Goal: Book appointment/travel/reservation

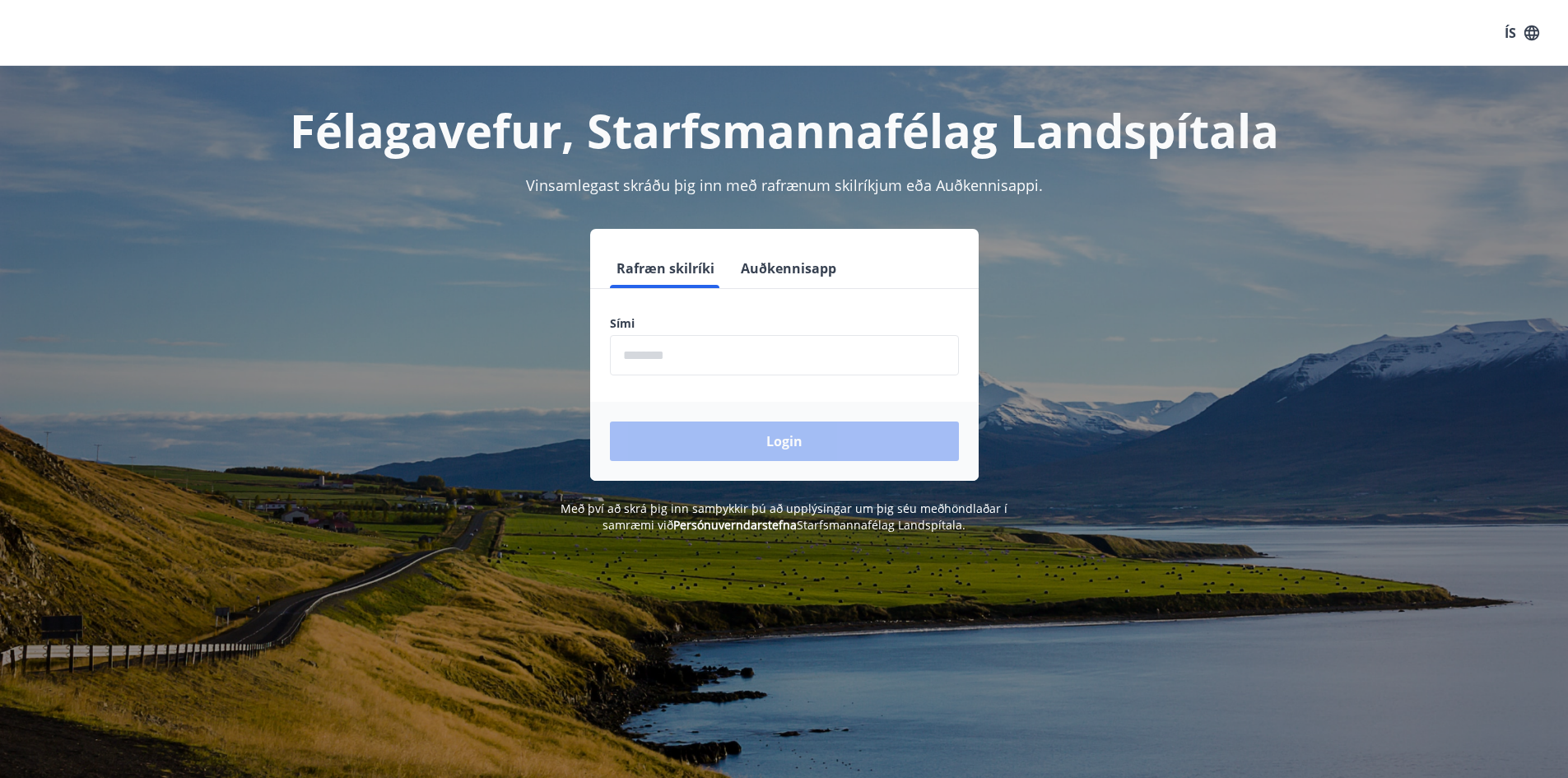
click at [667, 358] on input "phone" at bounding box center [784, 355] width 349 height 40
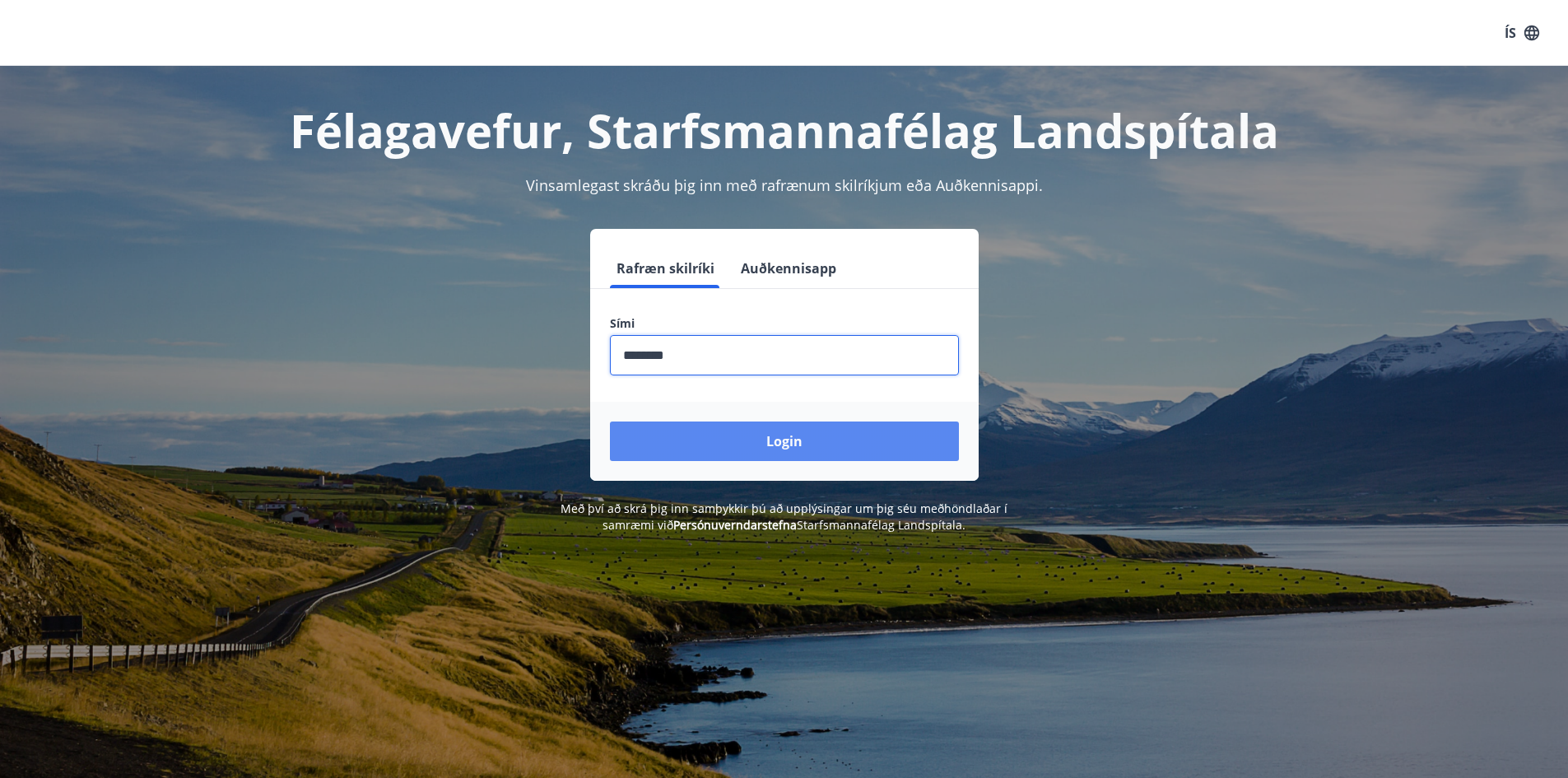
type input "********"
click at [750, 455] on button "Login" at bounding box center [784, 441] width 349 height 40
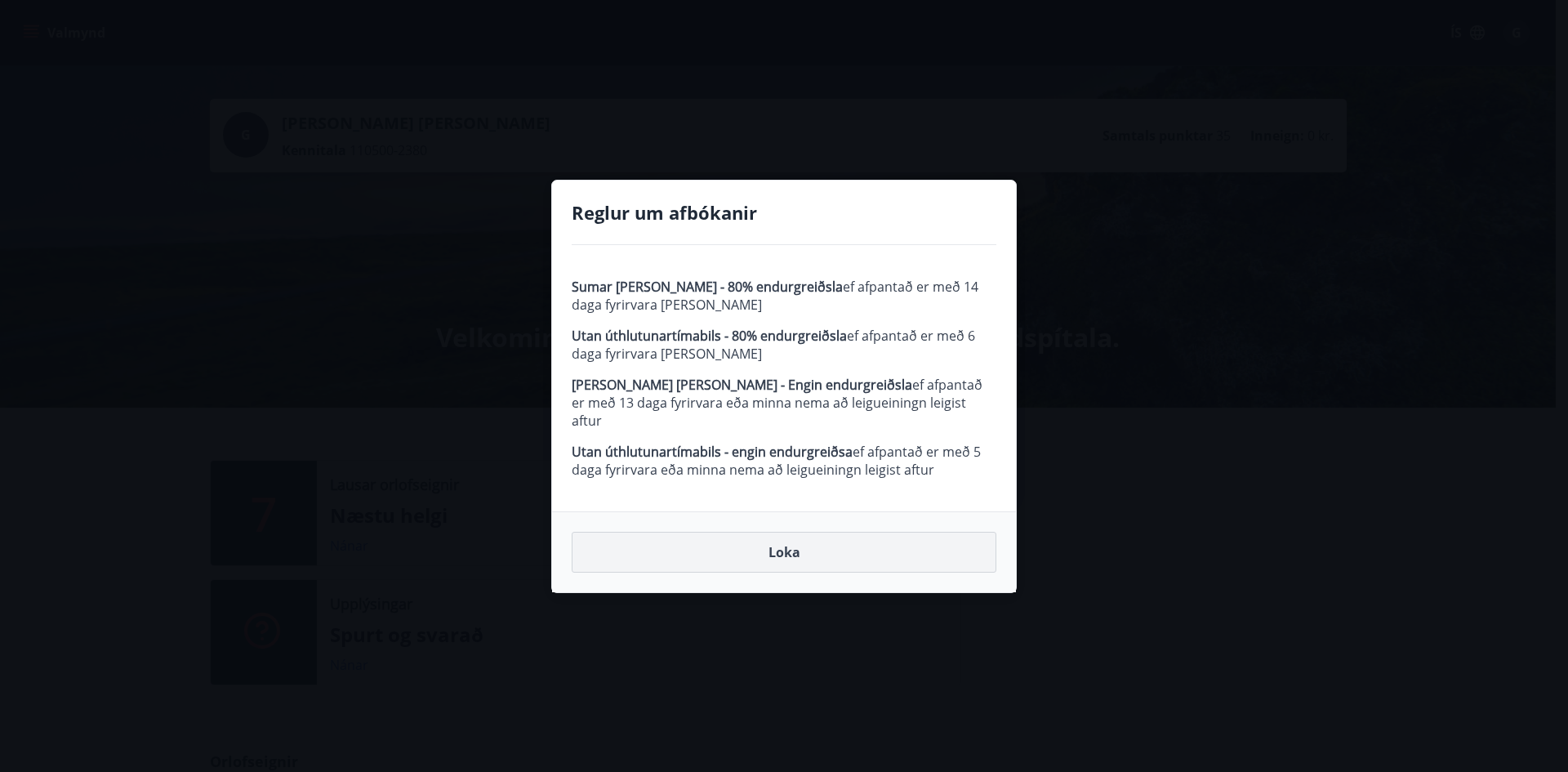
click at [782, 545] on button "Loka" at bounding box center [784, 552] width 425 height 41
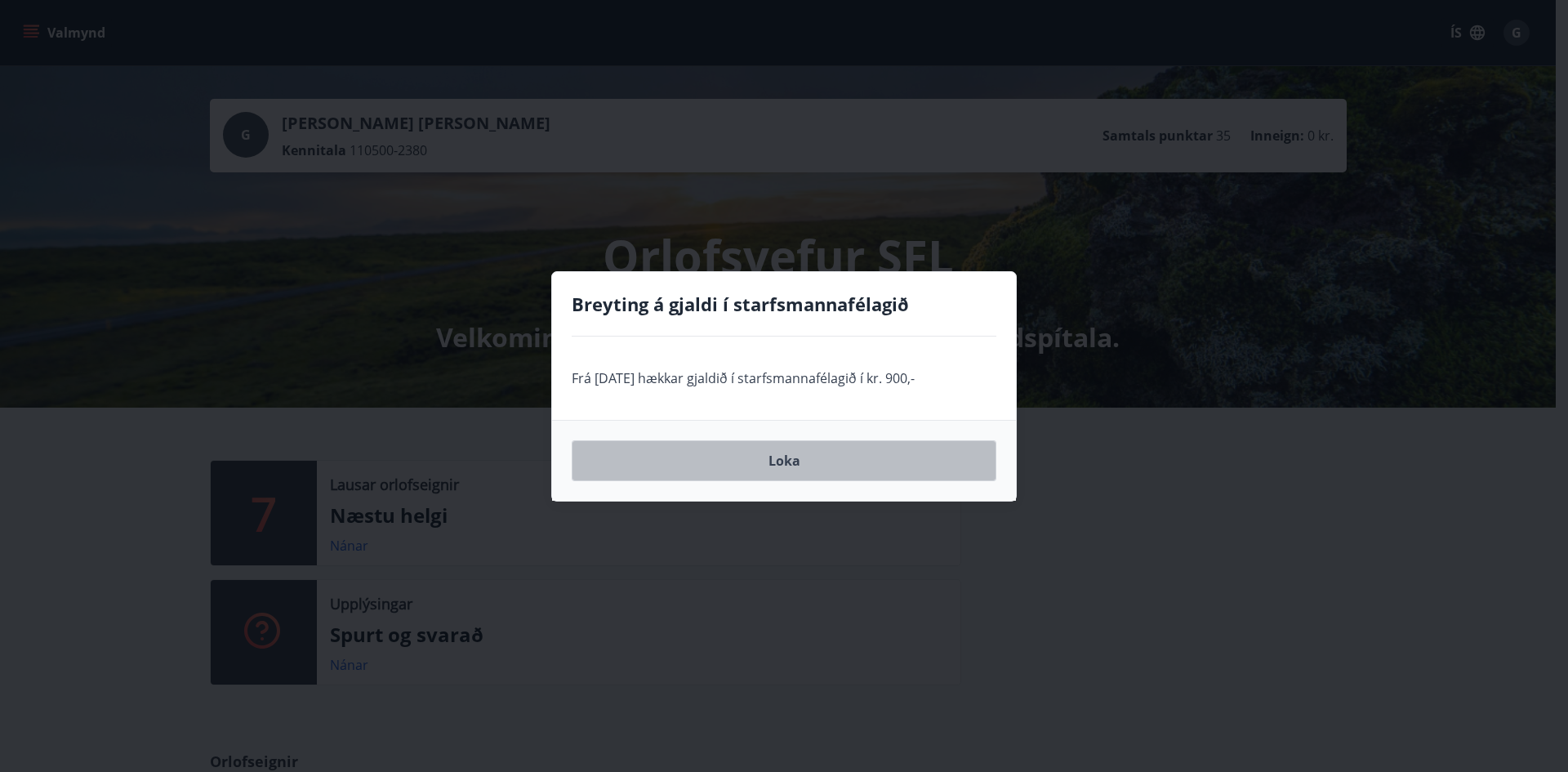
click at [757, 471] on button "Loka" at bounding box center [784, 461] width 425 height 41
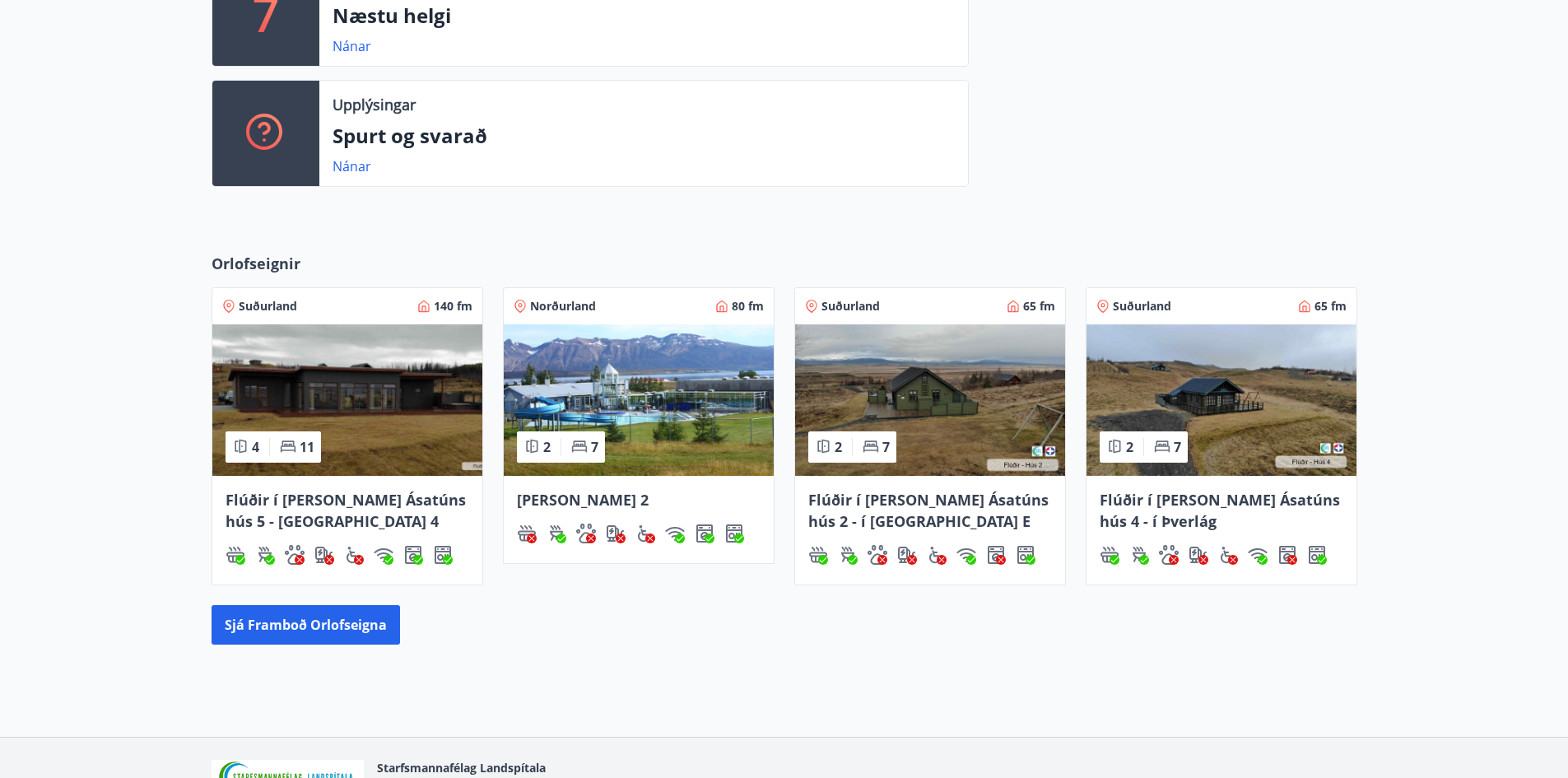
scroll to position [601, 0]
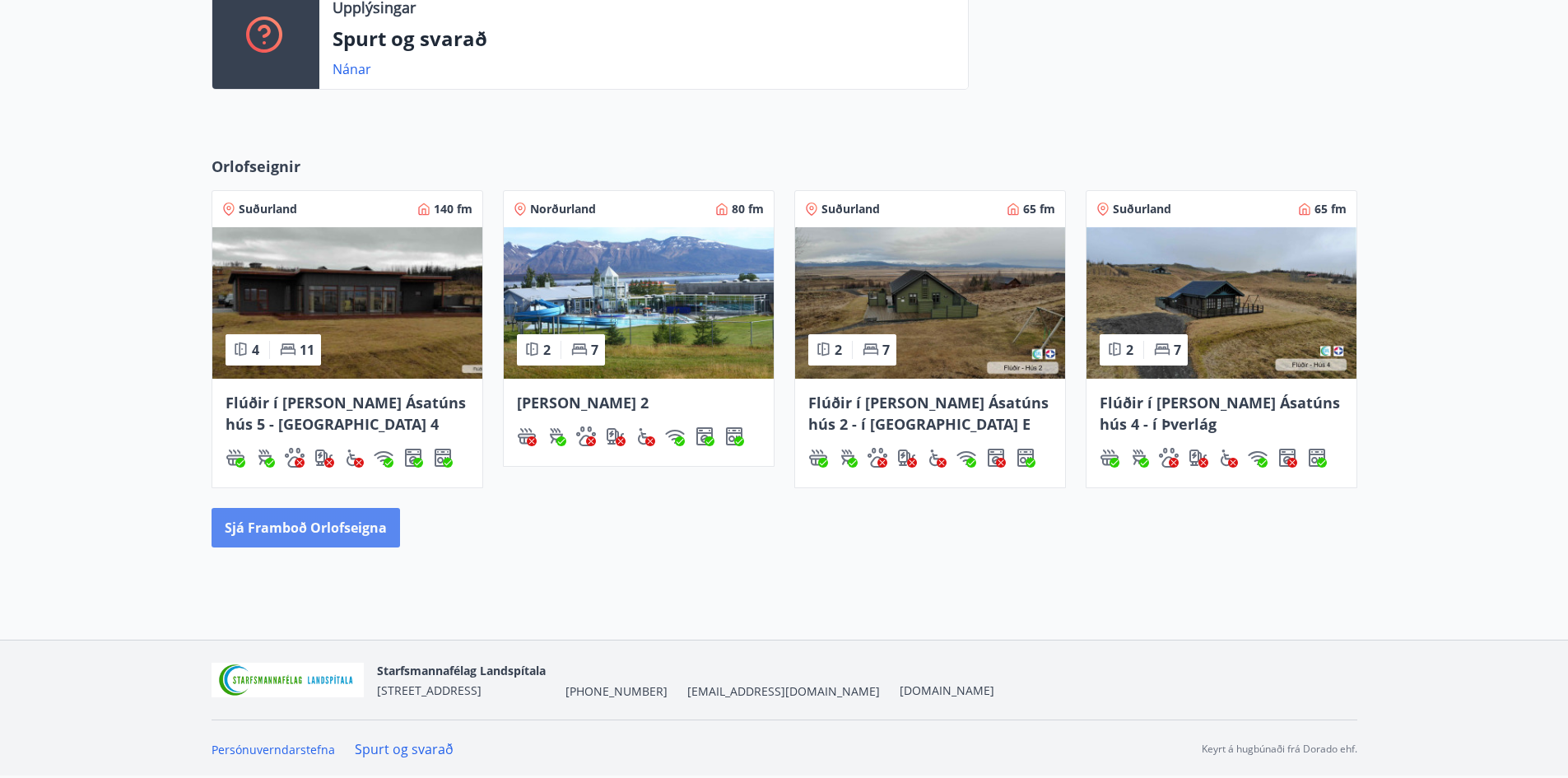
click at [371, 543] on button "Sjá framboð orlofseigna" at bounding box center [305, 527] width 189 height 40
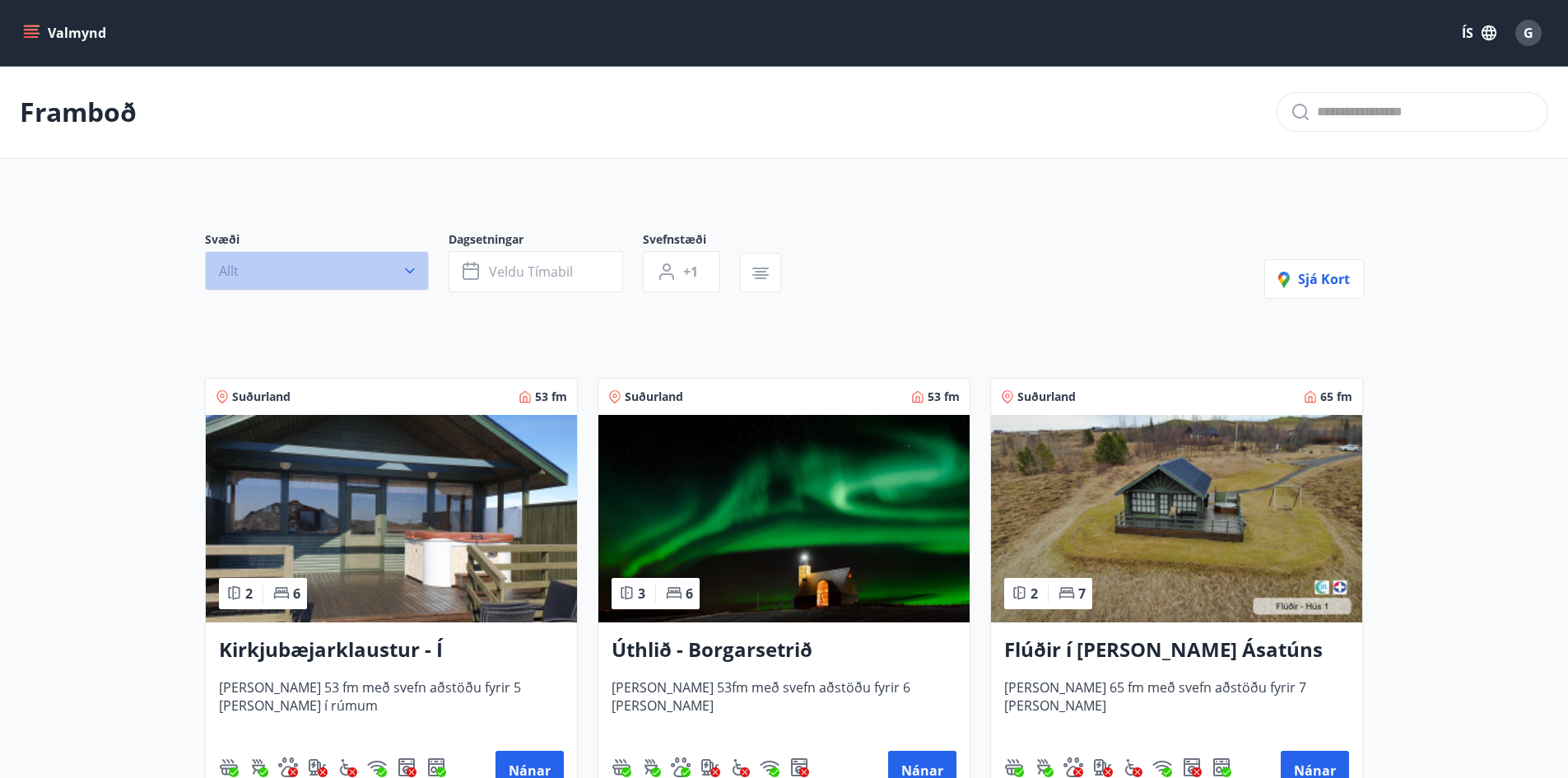
click at [378, 255] on button "Allt" at bounding box center [317, 271] width 224 height 40
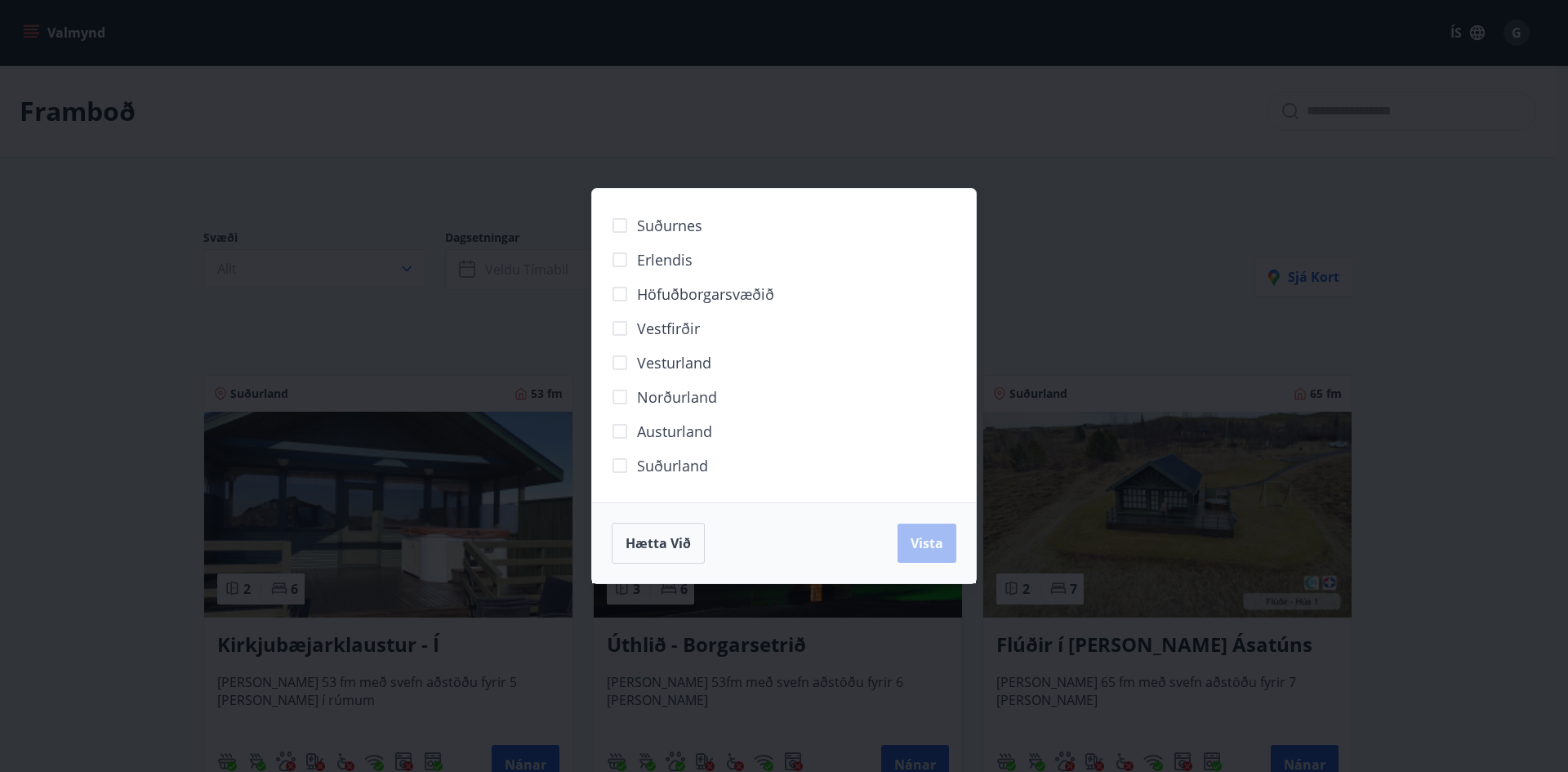
click at [428, 192] on div "Suðurnes Erlendis Höfuðborgarsvæðið Vestfirðir Vesturland Norðurland Austurland…" at bounding box center [784, 386] width 1568 height 772
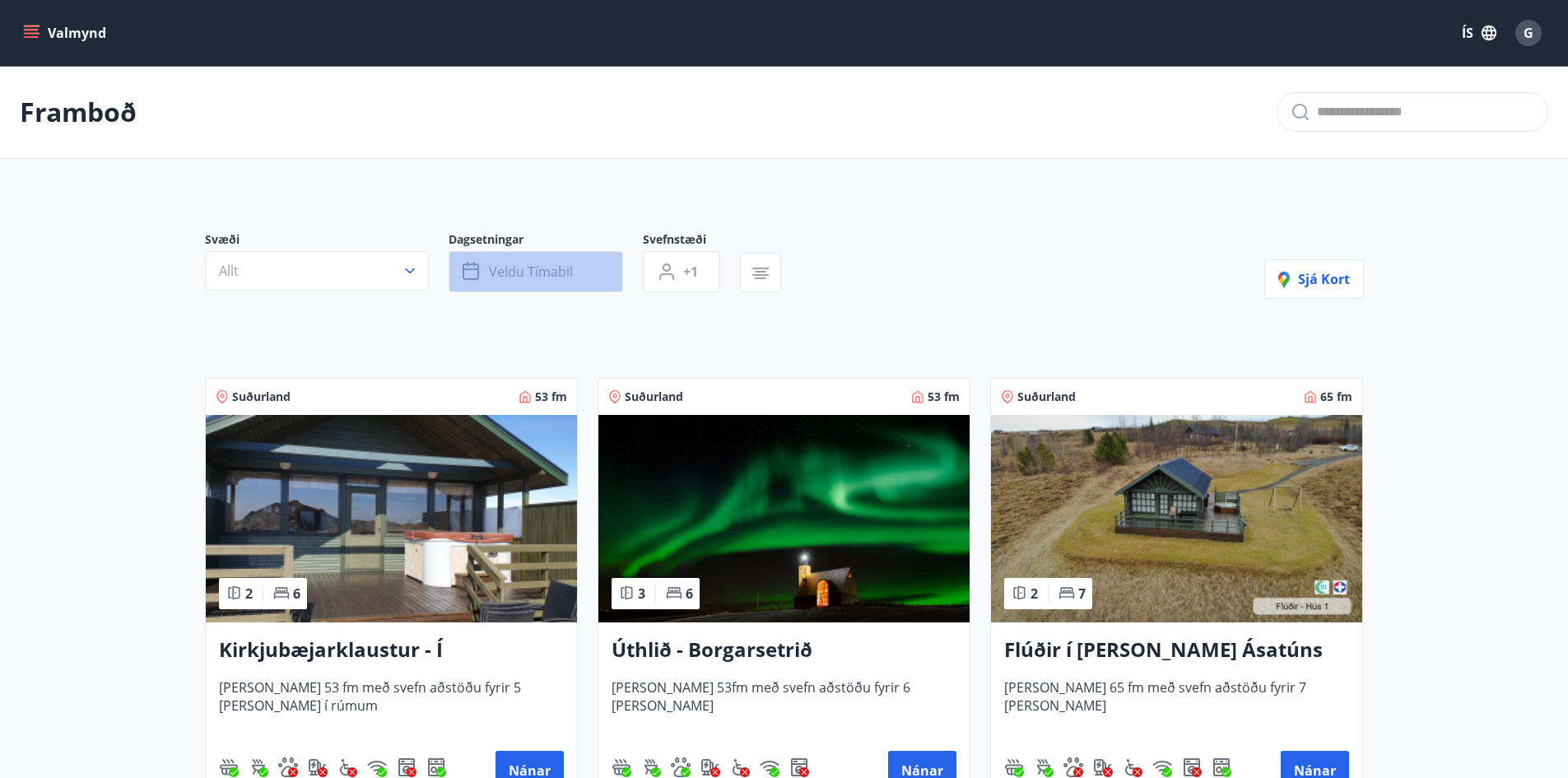
click at [584, 277] on button "Veldu tímabil" at bounding box center [536, 271] width 175 height 41
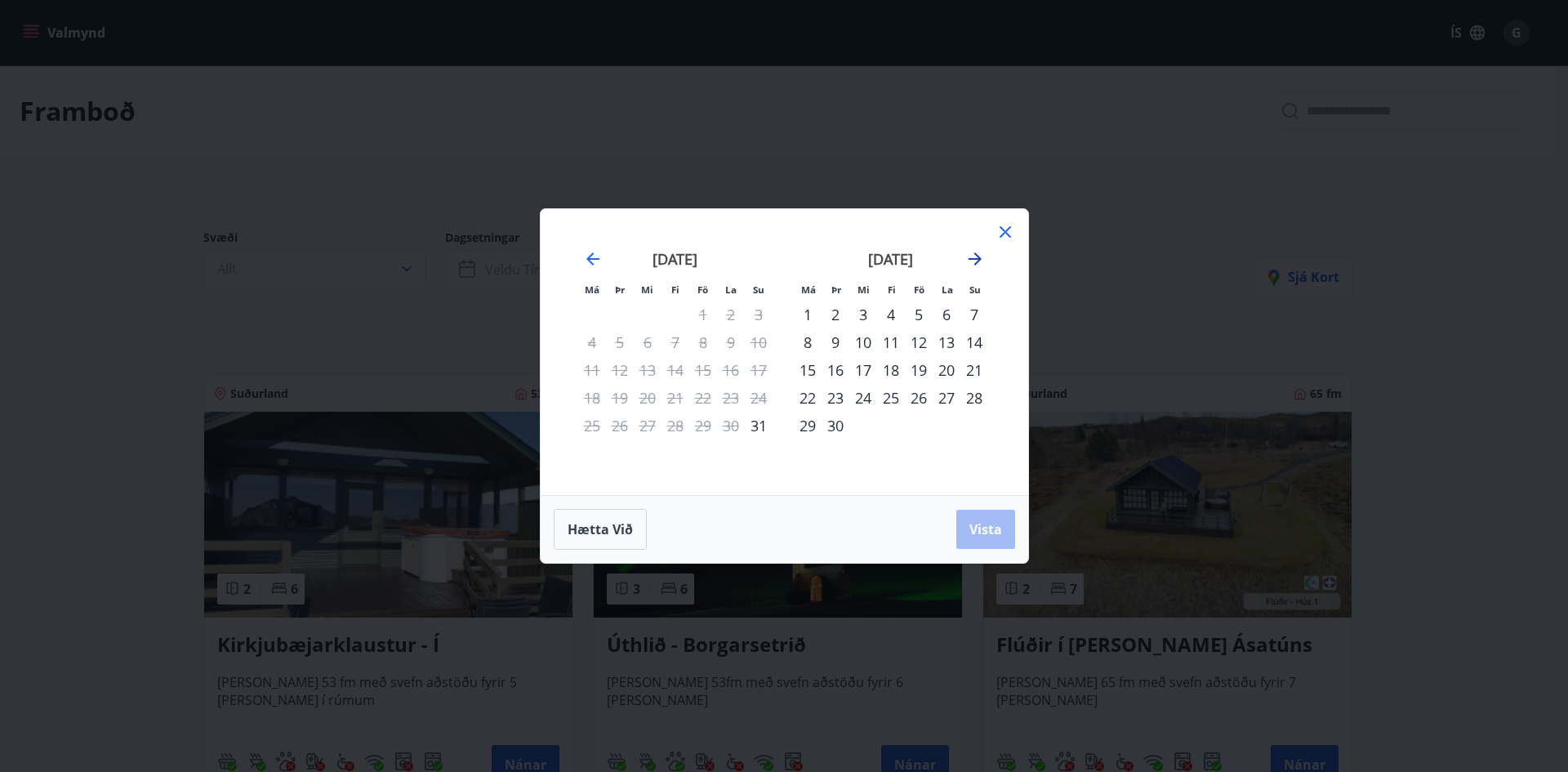
click at [974, 253] on icon "Move forward to switch to the next month." at bounding box center [975, 258] width 20 height 20
click at [973, 254] on icon "Move forward to switch to the next month." at bounding box center [975, 258] width 20 height 20
click at [921, 390] on div "21" at bounding box center [918, 398] width 27 height 27
click at [964, 397] on div "23" at bounding box center [974, 398] width 27 height 27
click at [990, 530] on span "Vista" at bounding box center [986, 528] width 32 height 18
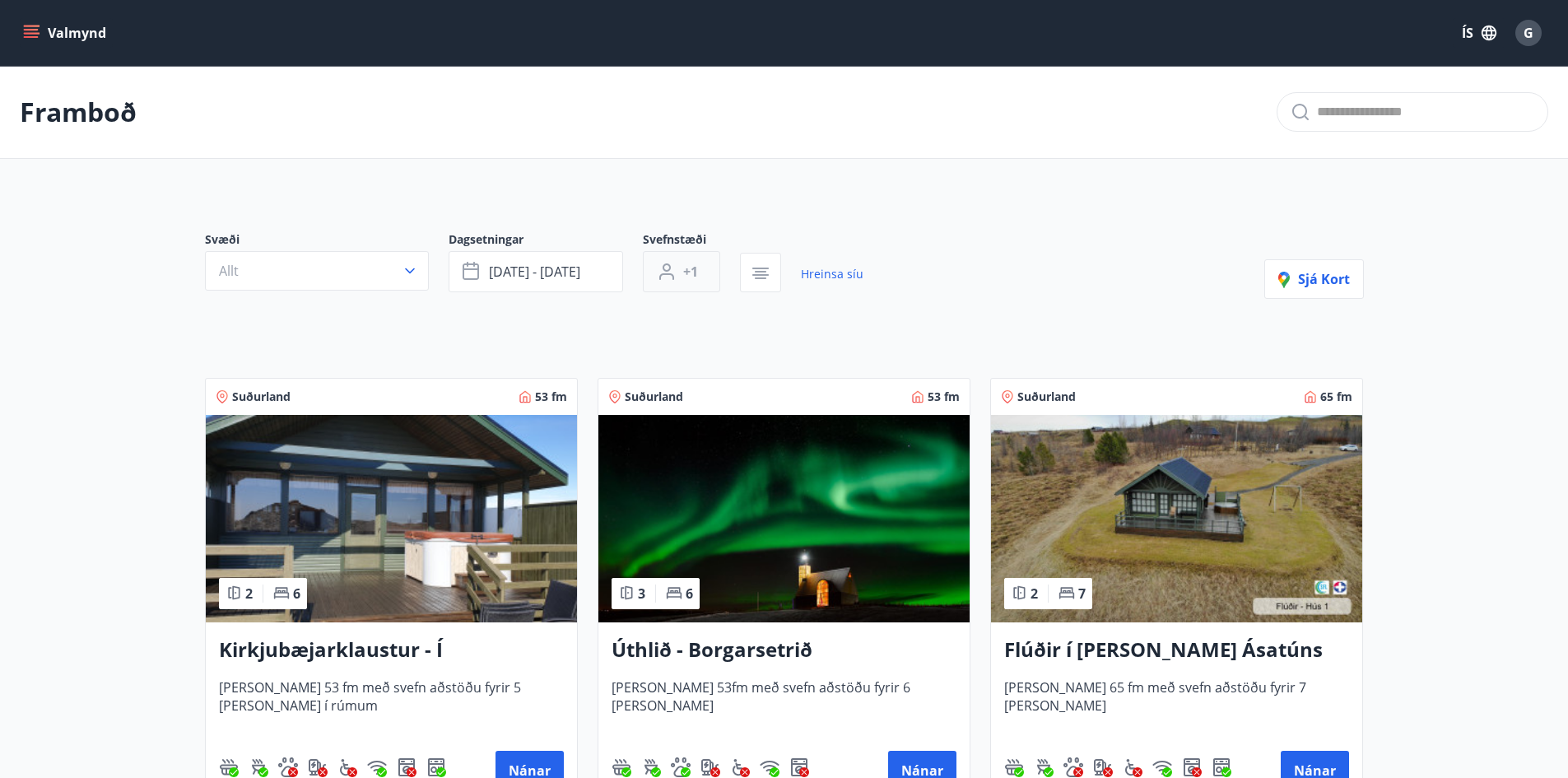
click at [688, 272] on span "+1" at bounding box center [690, 271] width 15 height 18
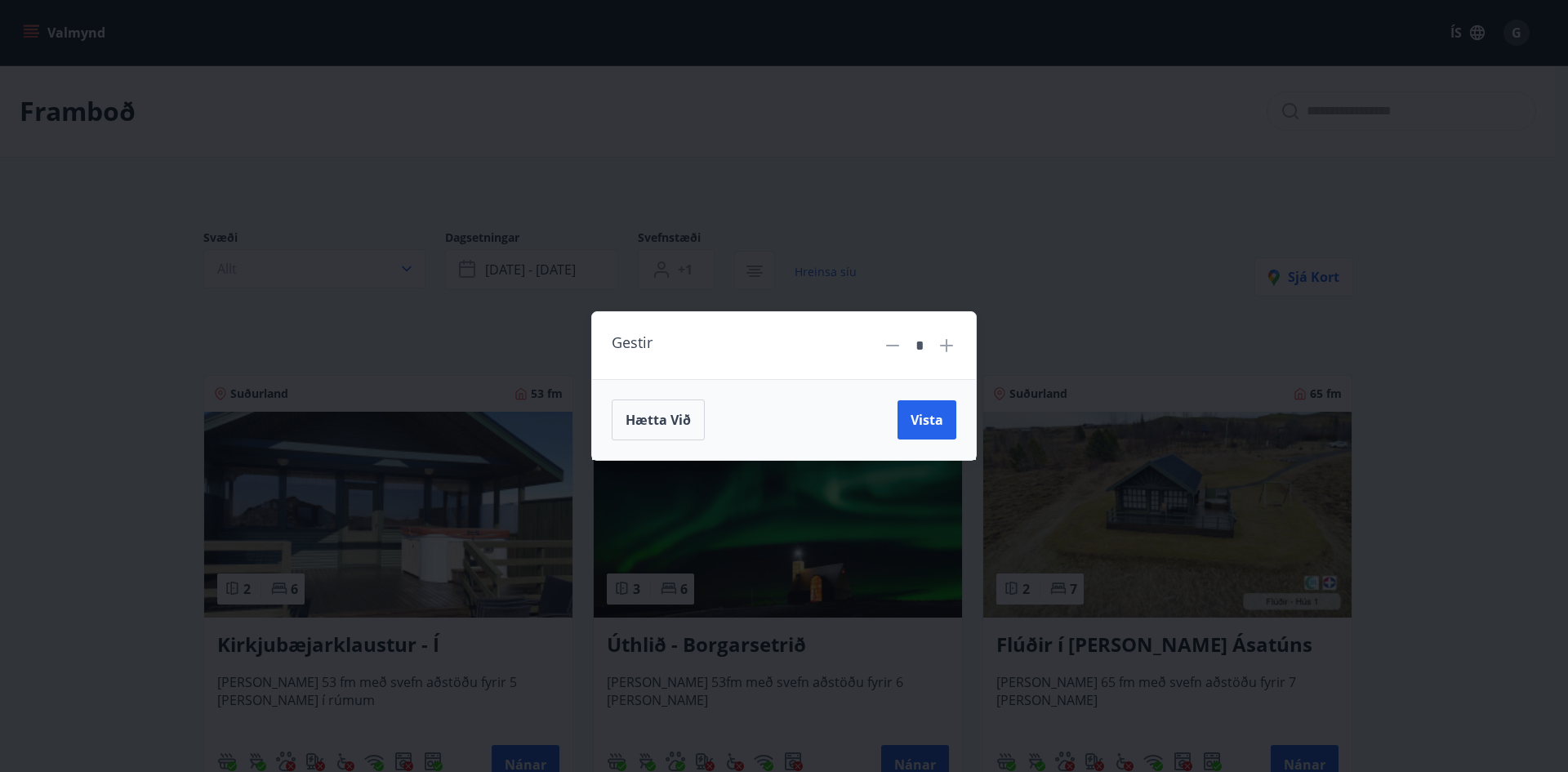
click at [950, 339] on icon at bounding box center [946, 345] width 20 height 20
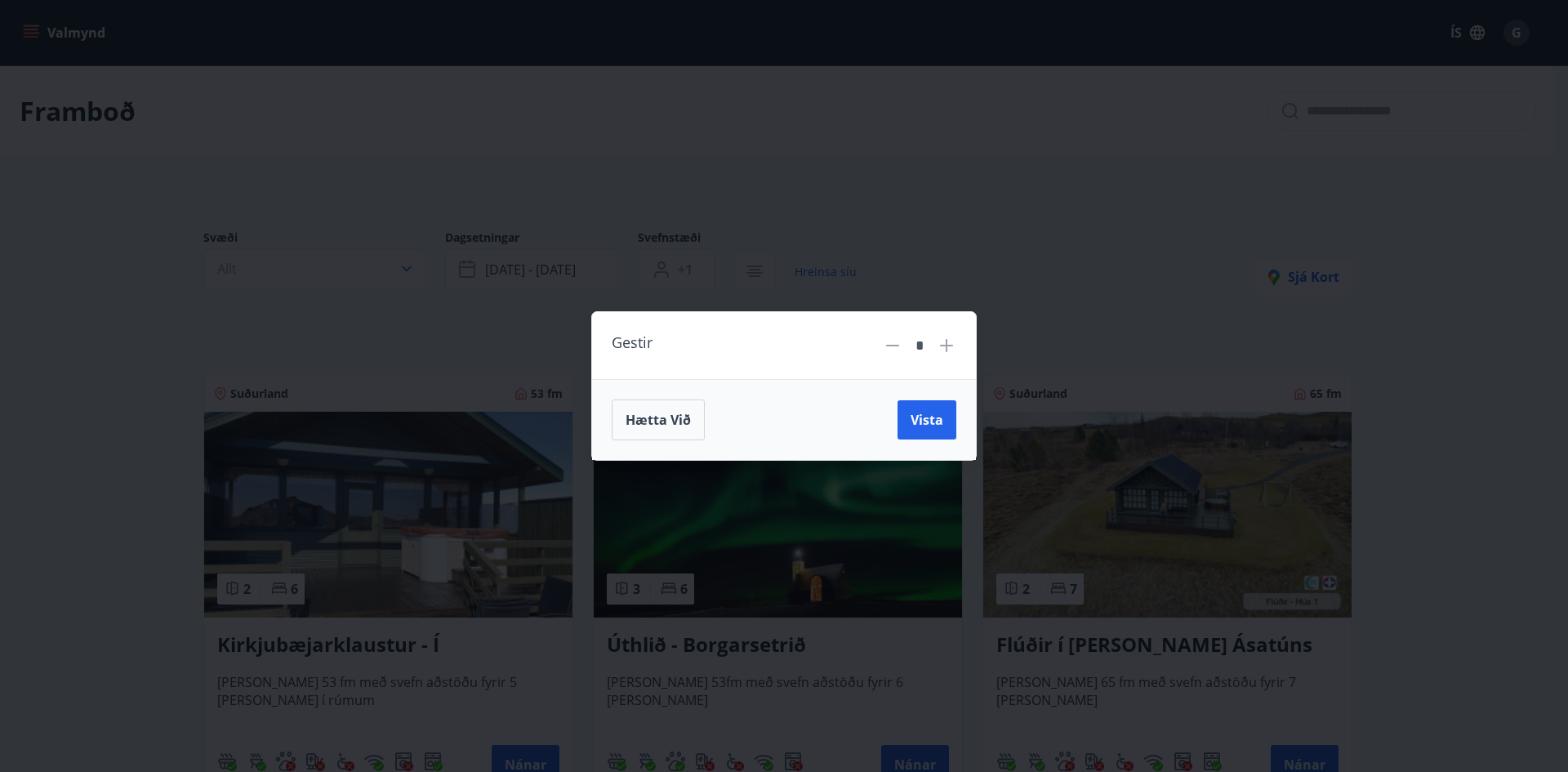
click at [950, 339] on icon at bounding box center [946, 345] width 20 height 20
click at [934, 428] on span "Vista" at bounding box center [927, 419] width 32 height 18
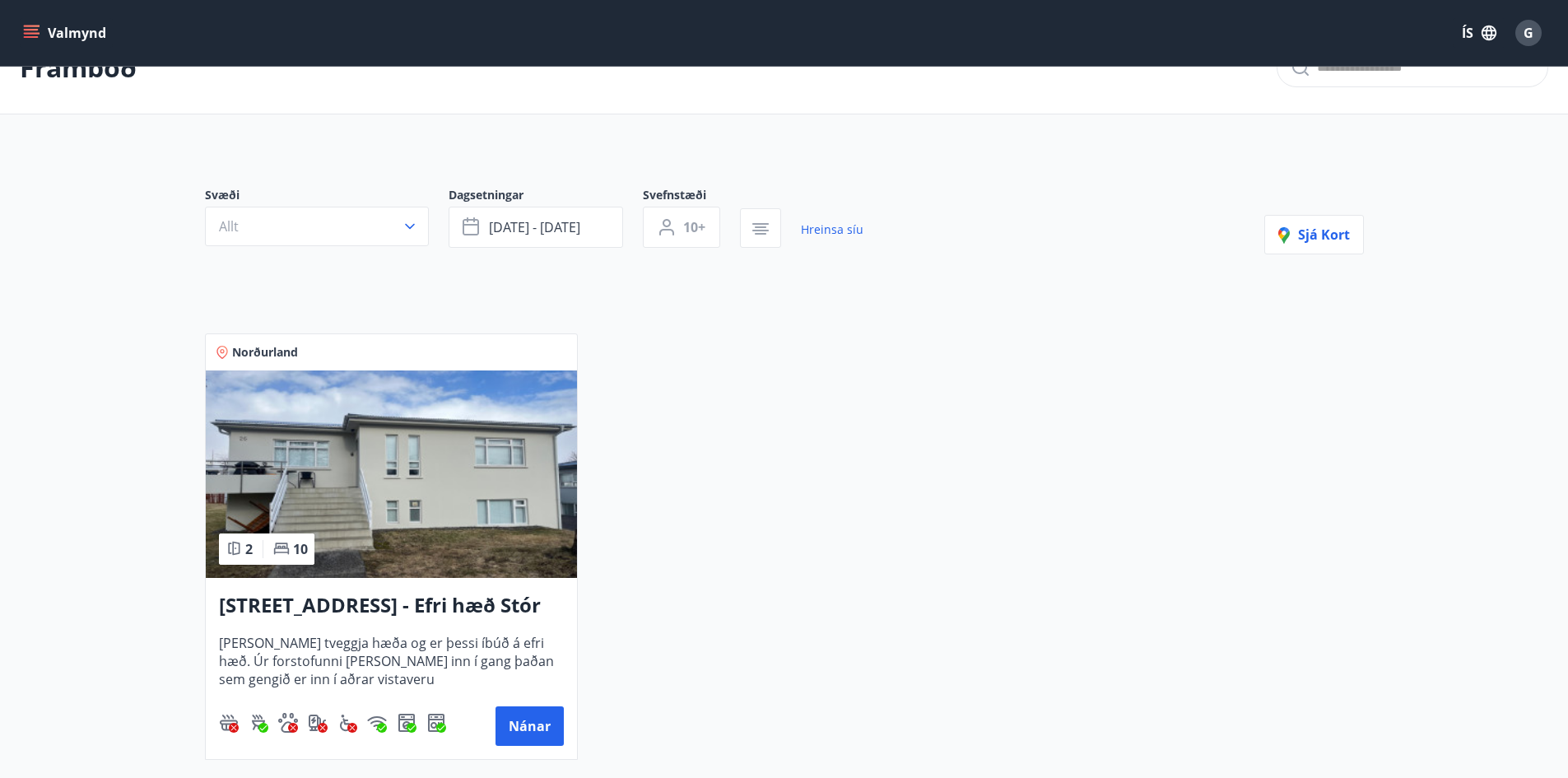
scroll to position [83, 0]
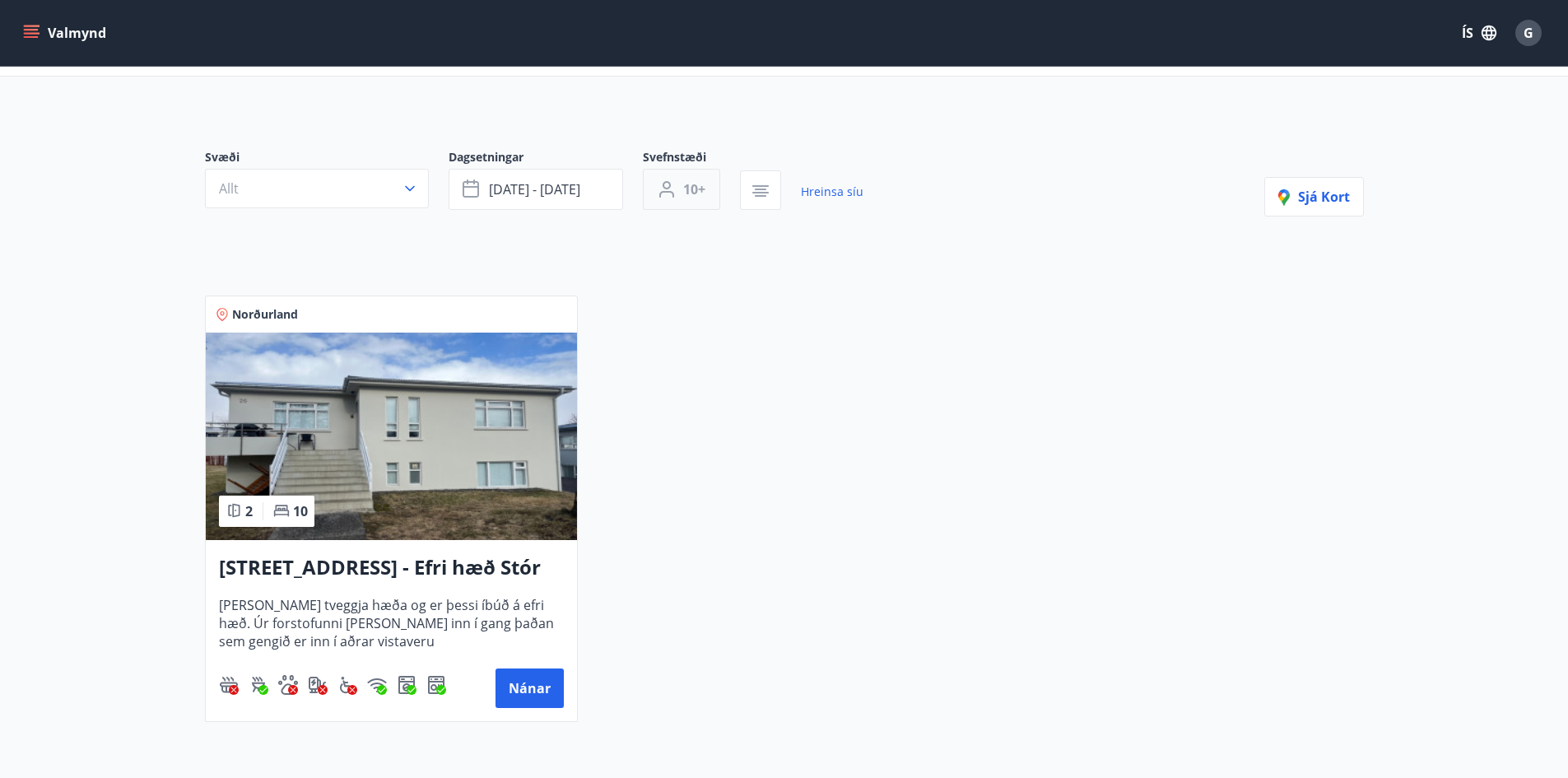
click at [687, 177] on button "10+" at bounding box center [681, 190] width 78 height 41
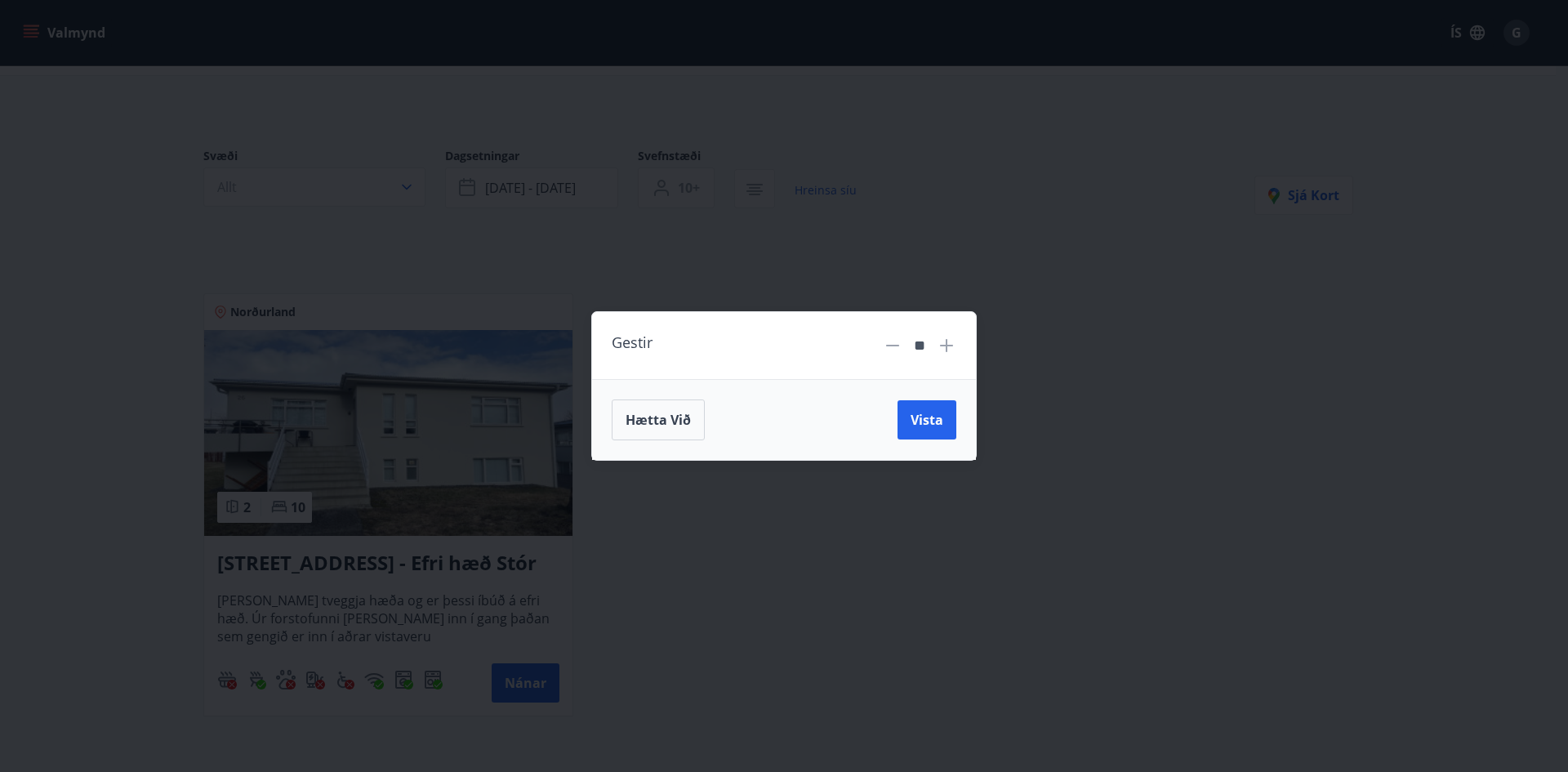
click at [890, 345] on icon at bounding box center [892, 345] width 13 height 2
click at [934, 409] on button "Vista" at bounding box center [927, 420] width 59 height 39
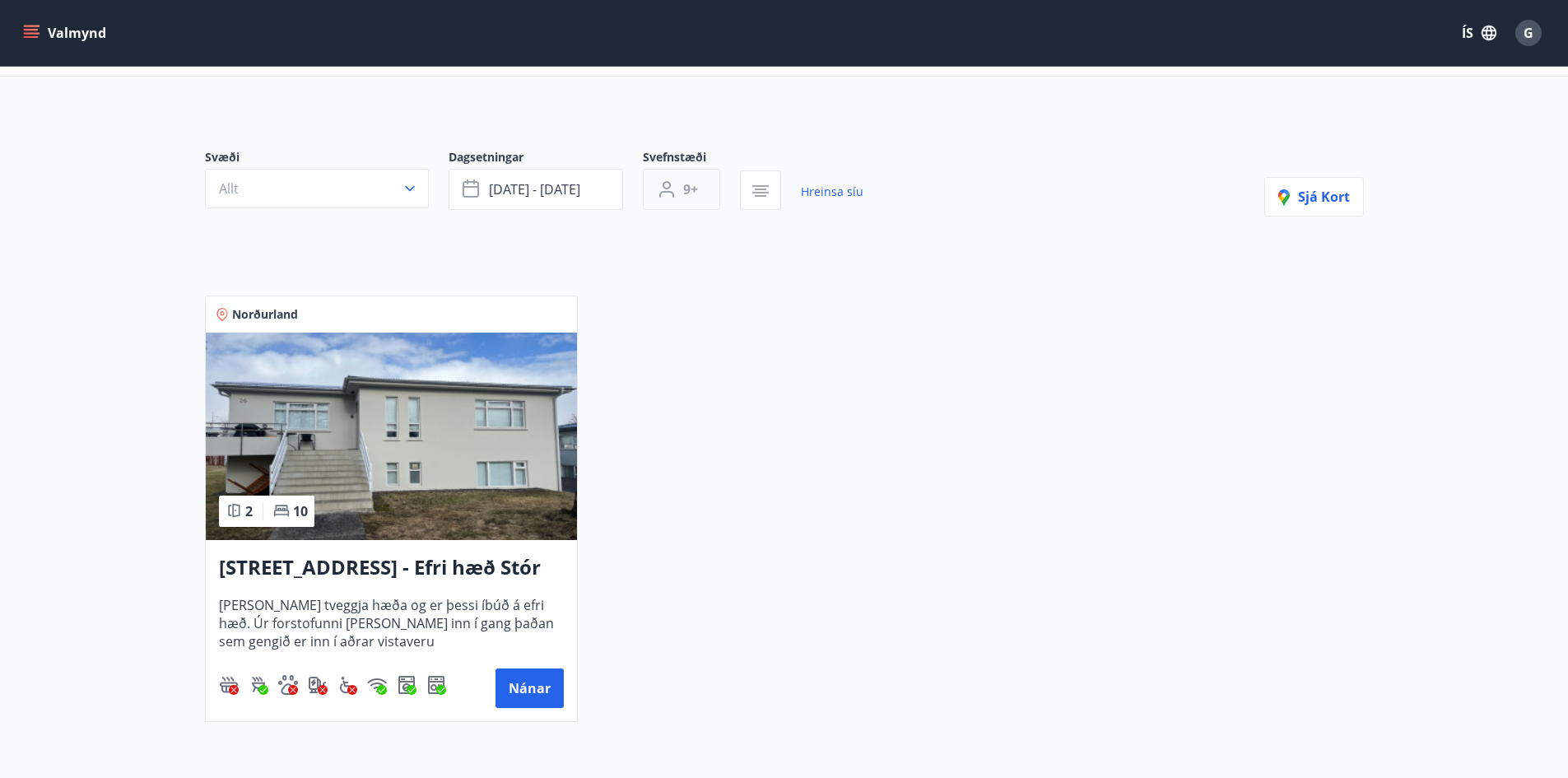
click at [658, 202] on button "9+" at bounding box center [681, 190] width 78 height 41
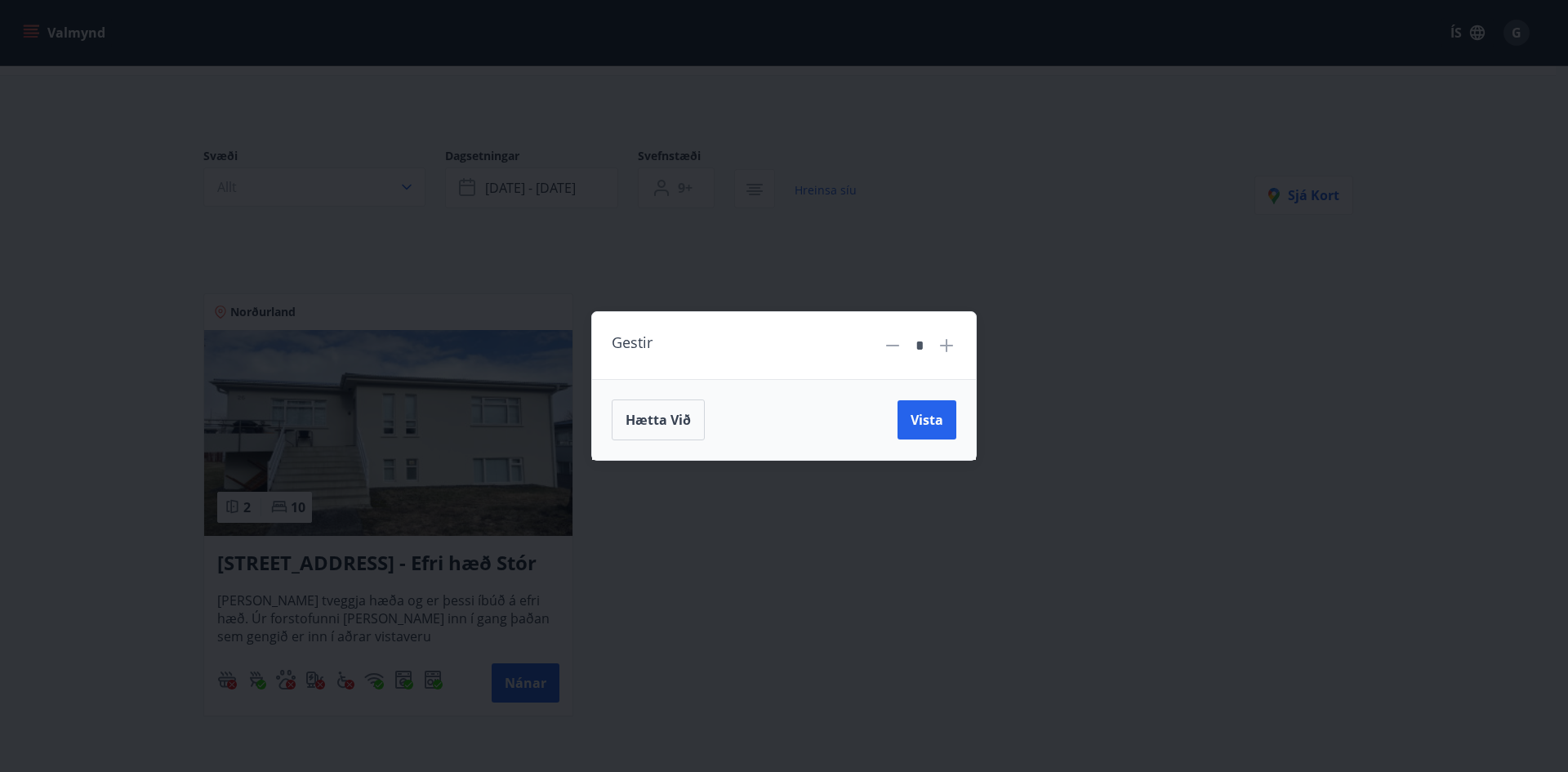
click at [883, 343] on icon at bounding box center [893, 345] width 20 height 20
type input "*"
click at [940, 424] on span "Vista" at bounding box center [927, 419] width 32 height 18
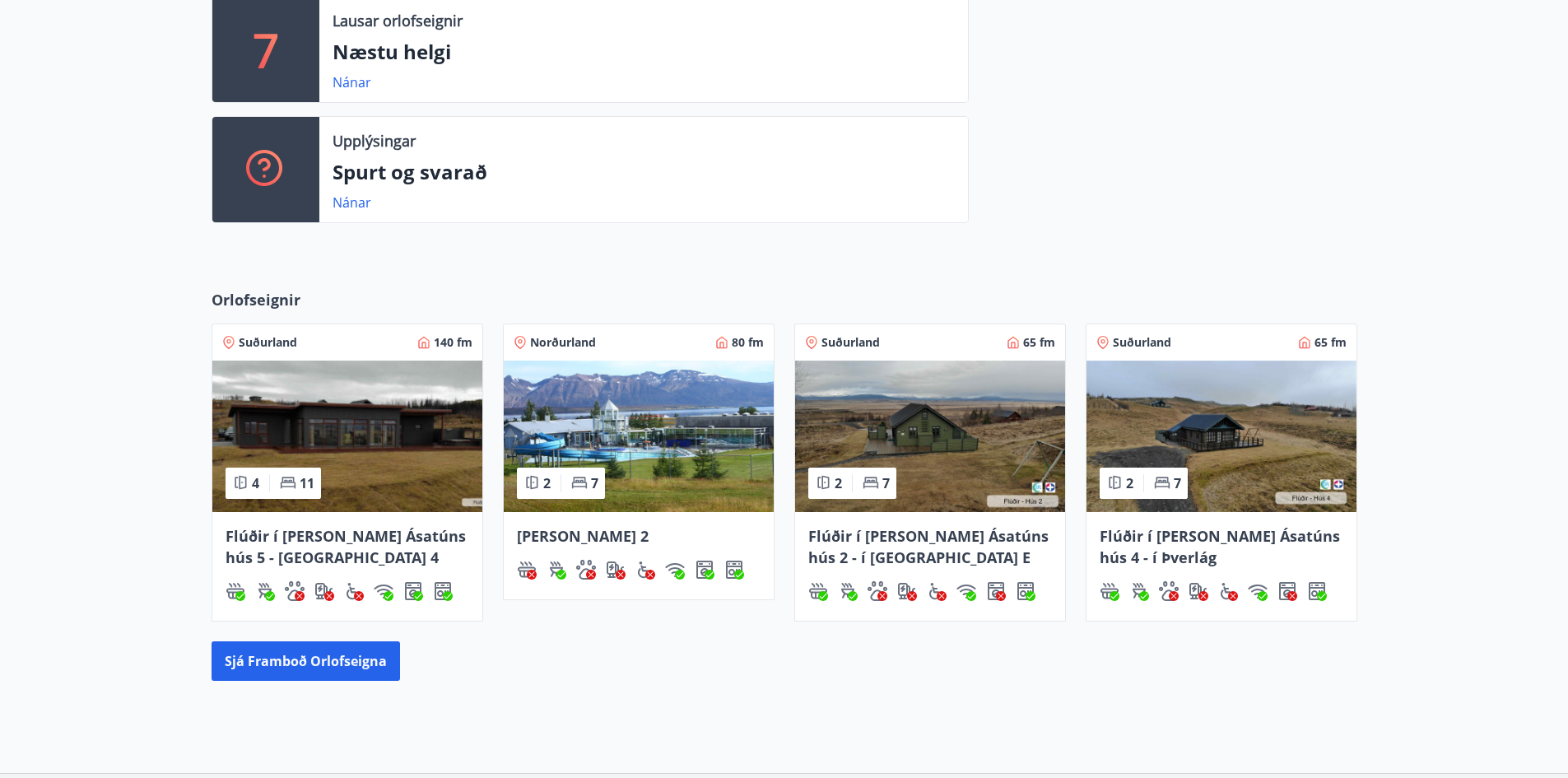
scroll to position [494, 0]
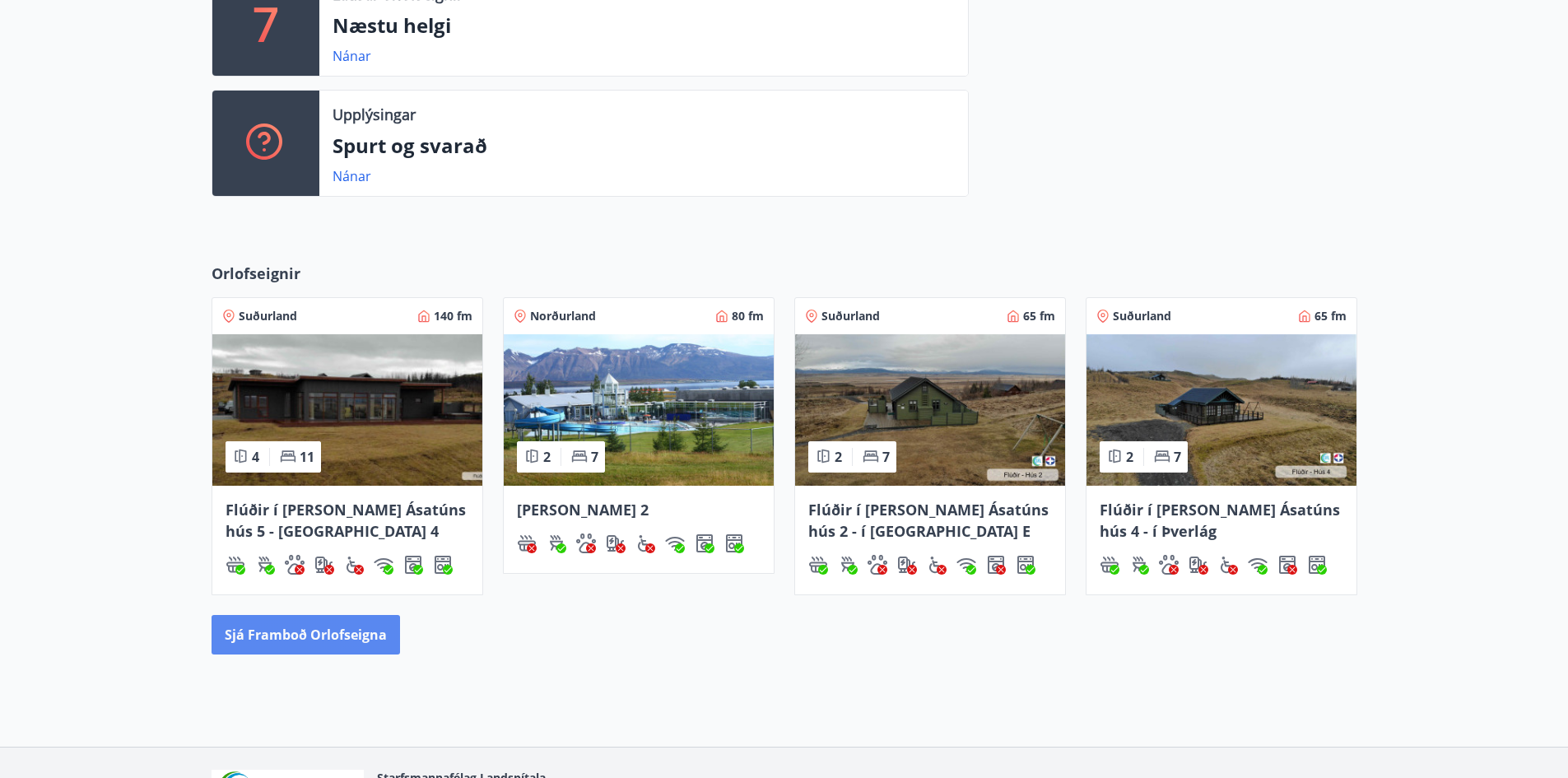
click at [321, 647] on button "Sjá framboð orlofseigna" at bounding box center [305, 635] width 189 height 40
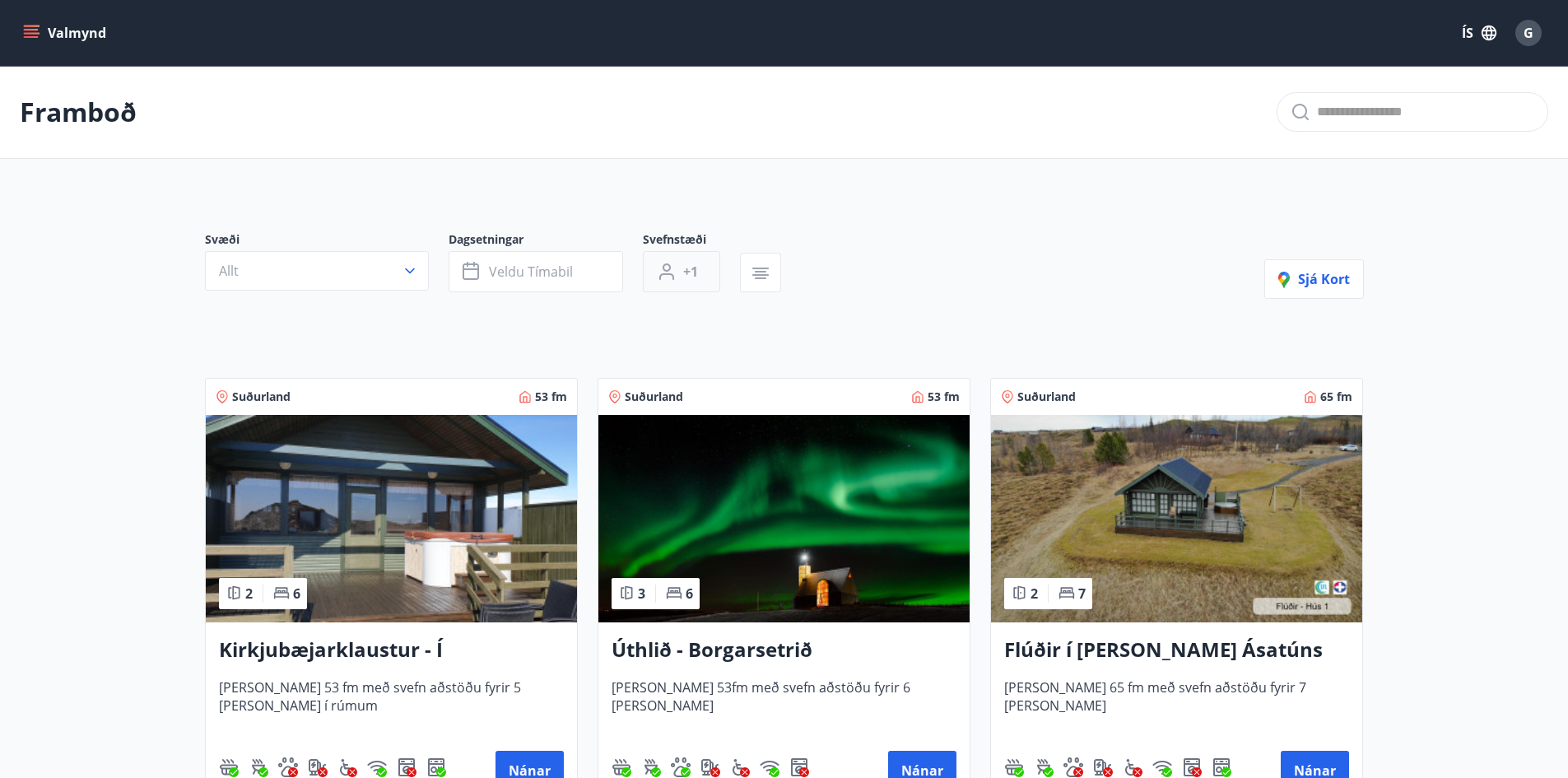
click at [671, 277] on icon "button" at bounding box center [666, 271] width 20 height 20
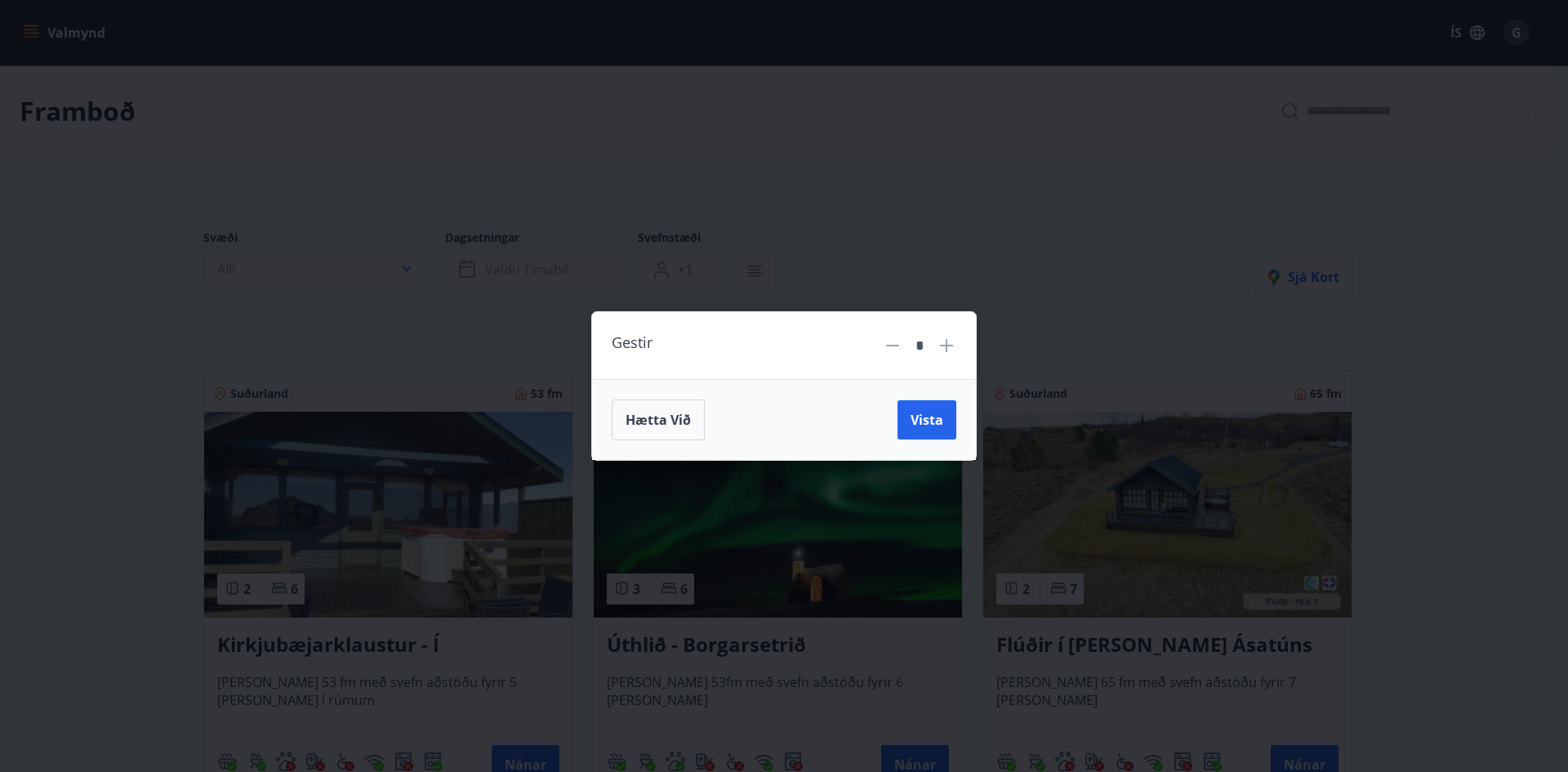
click at [947, 337] on icon at bounding box center [946, 345] width 20 height 20
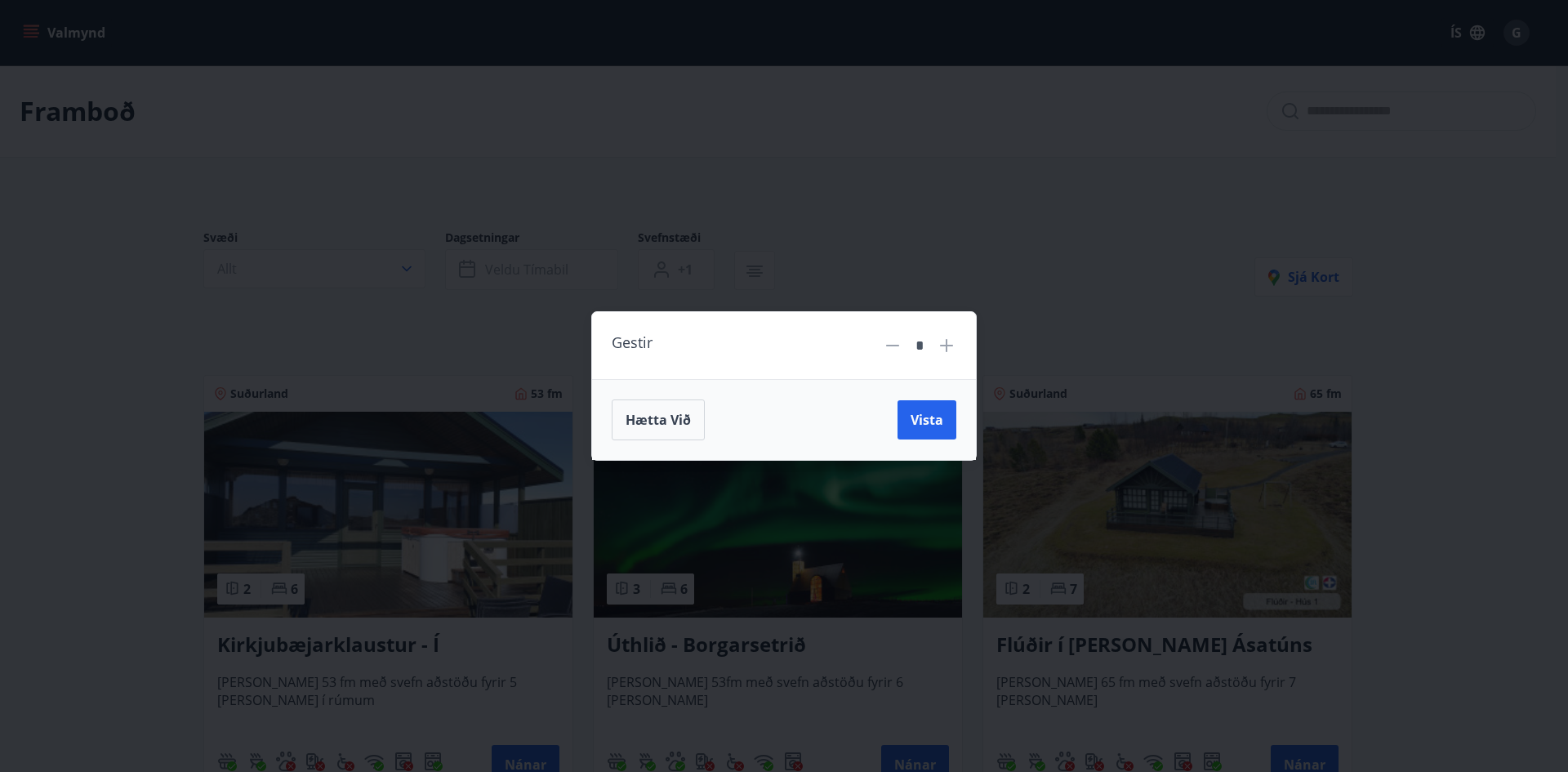
click at [947, 337] on icon at bounding box center [946, 345] width 20 height 20
type input "**"
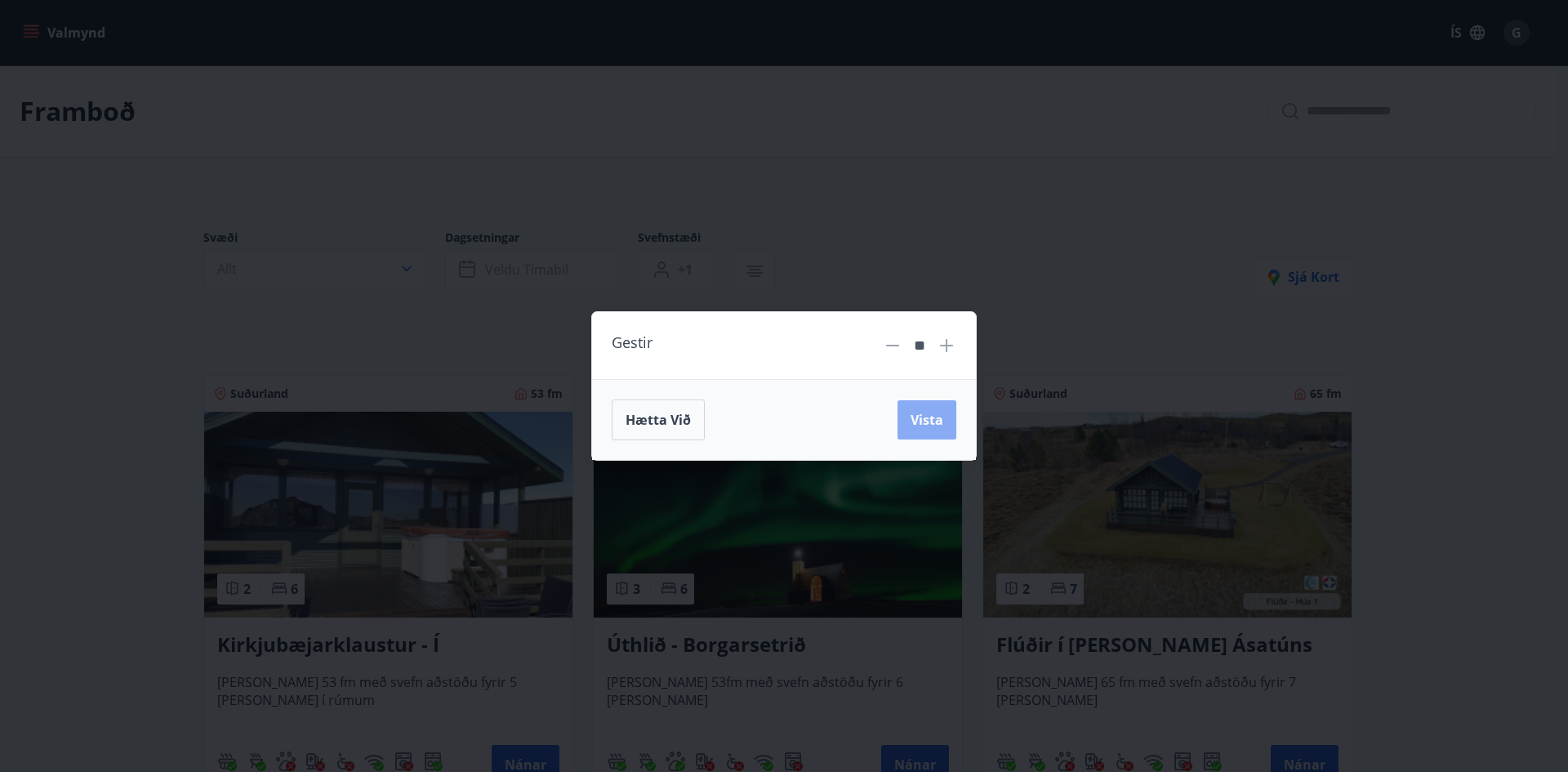
click at [935, 433] on button "Vista" at bounding box center [927, 420] width 59 height 39
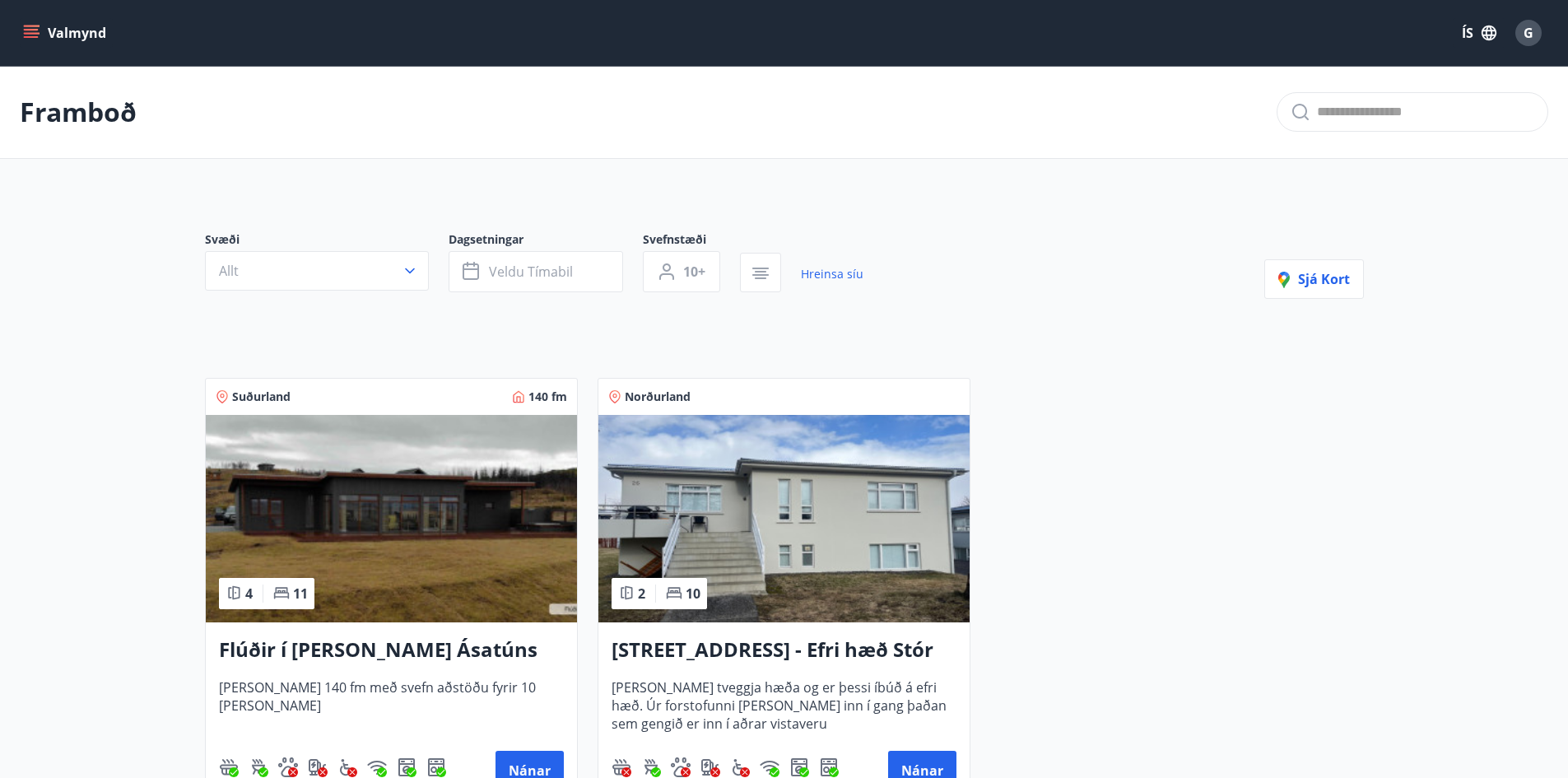
scroll to position [83, 0]
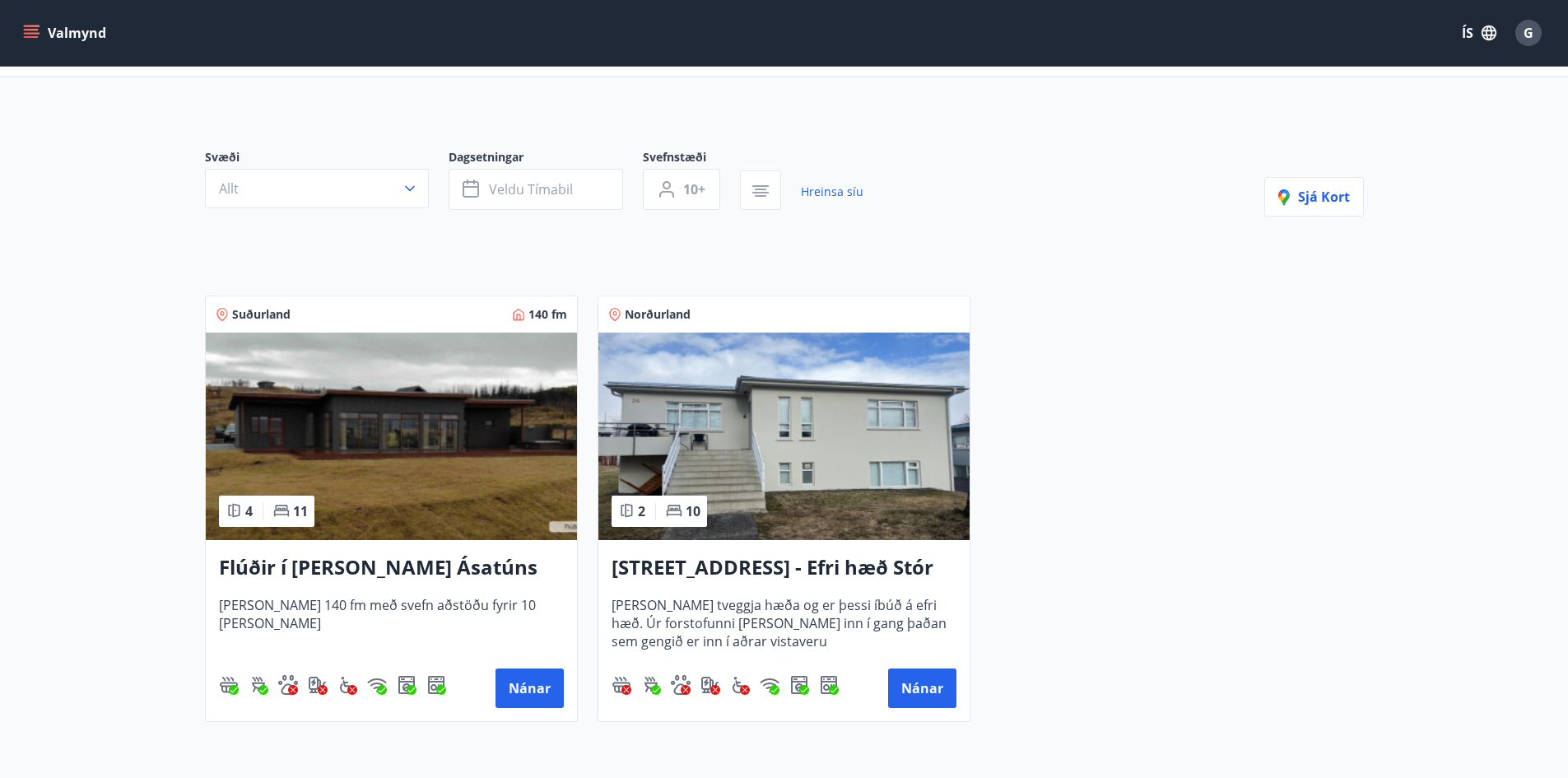
click at [457, 619] on span "Húsið er 140 fm með svefn aðstöðu fyrir 10 manns" at bounding box center [391, 623] width 345 height 54
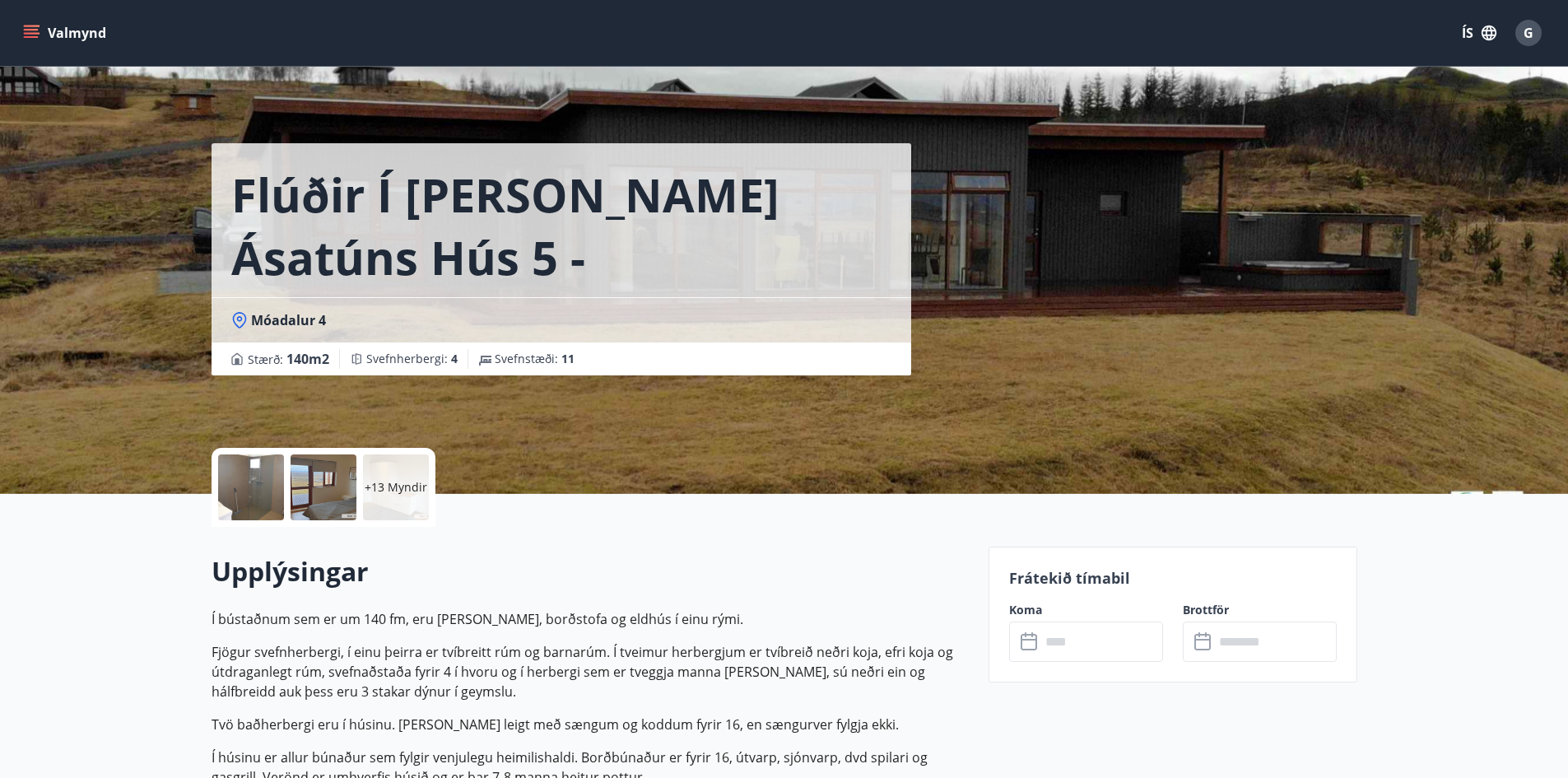
click at [1084, 642] on input "text" at bounding box center [1101, 641] width 122 height 40
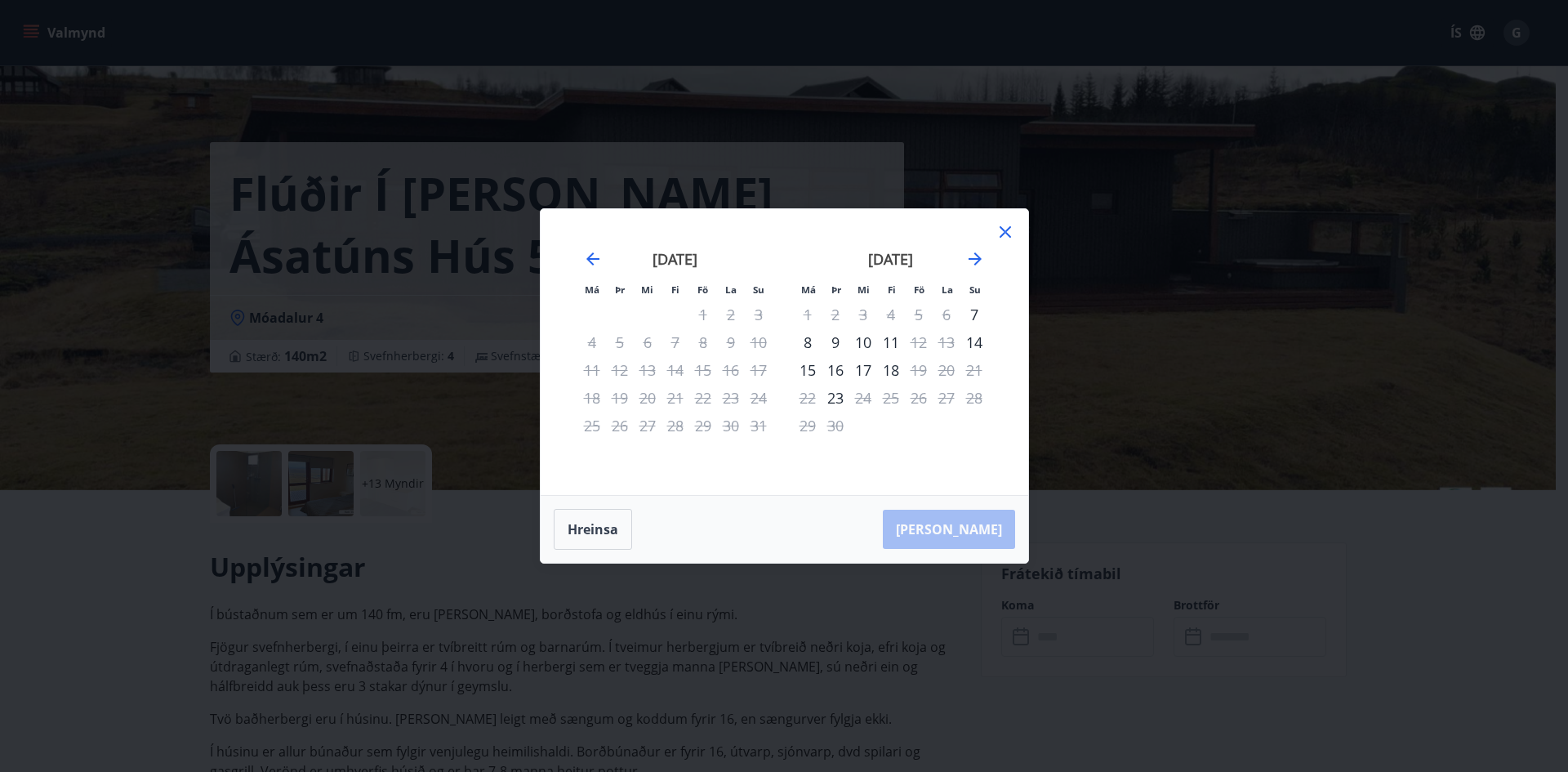
click at [987, 266] on div "september 2025" at bounding box center [890, 264] width 194 height 72
click at [976, 262] on icon "Move forward to switch to the next month." at bounding box center [975, 258] width 13 height 13
click at [1009, 222] on icon at bounding box center [1005, 232] width 20 height 20
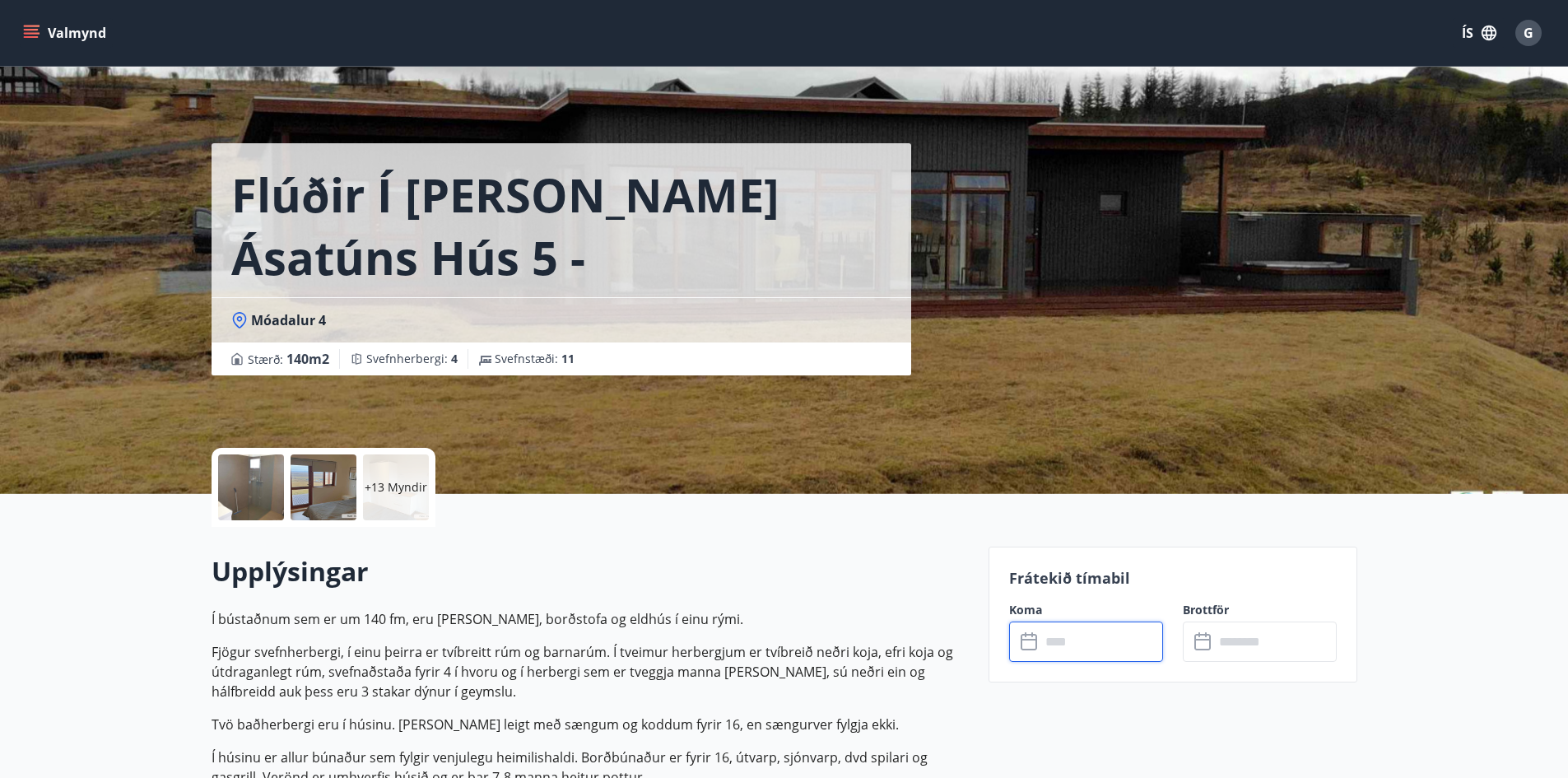
click at [1048, 317] on div "Flúðir í landi Ásatúns hús 5 - Móadalur 4 Móadalur 4 Stærð : 140 m2 Svefnherber…" at bounding box center [784, 246] width 1146 height 494
click at [263, 490] on div at bounding box center [251, 487] width 65 height 65
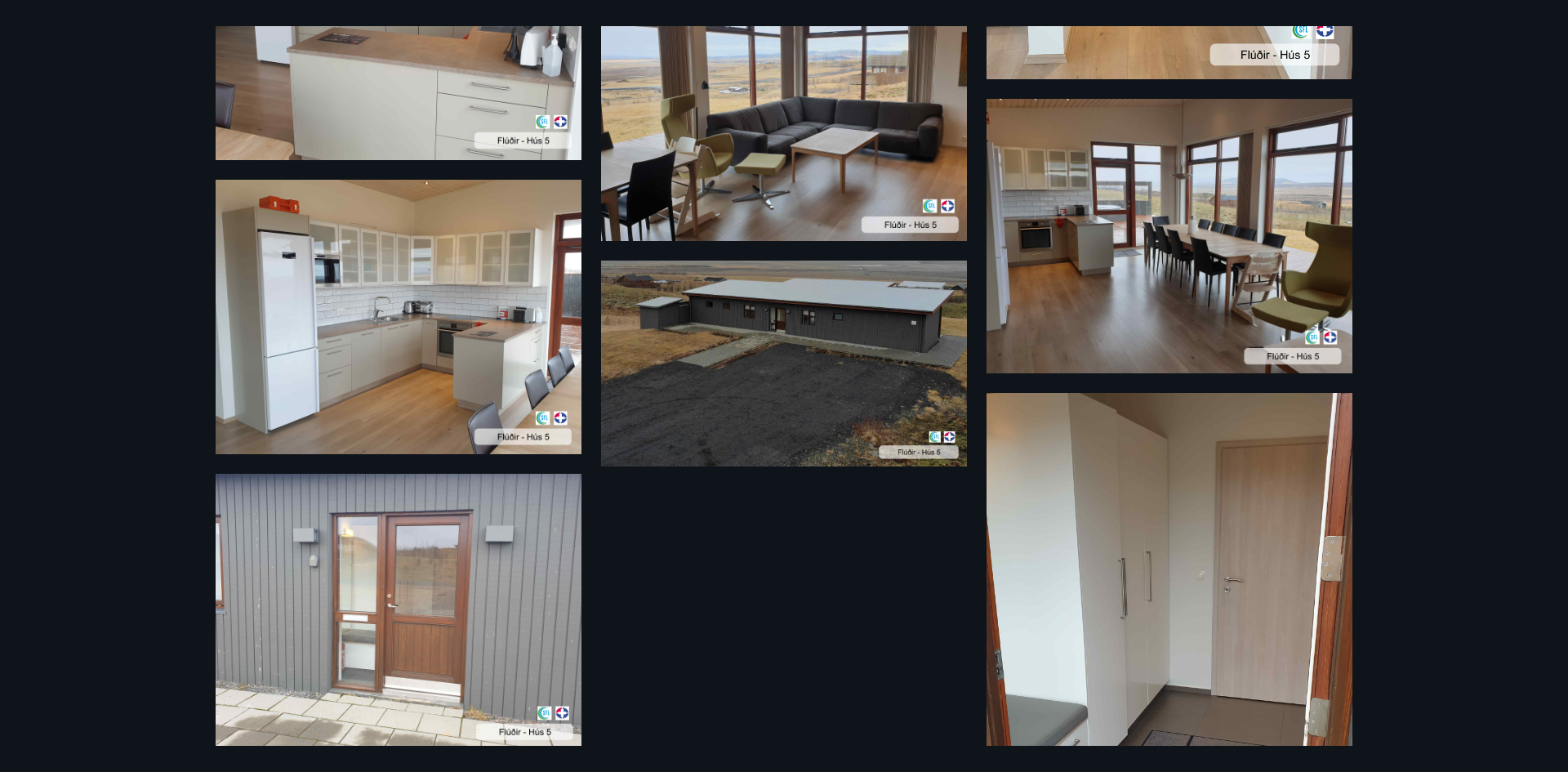
scroll to position [1094, 0]
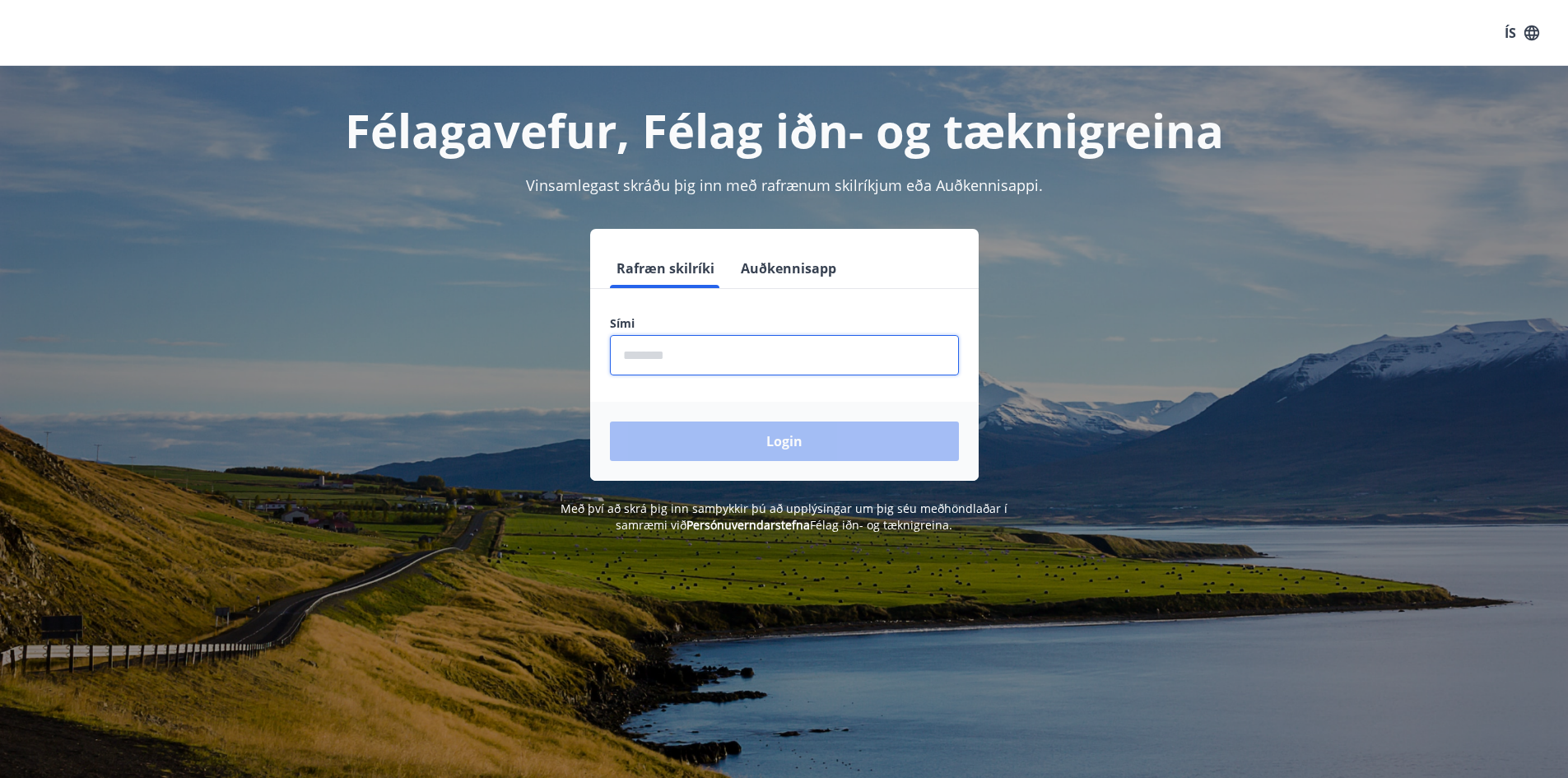
click at [676, 363] on input "phone" at bounding box center [784, 355] width 349 height 40
